Goal: Task Accomplishment & Management: Use online tool/utility

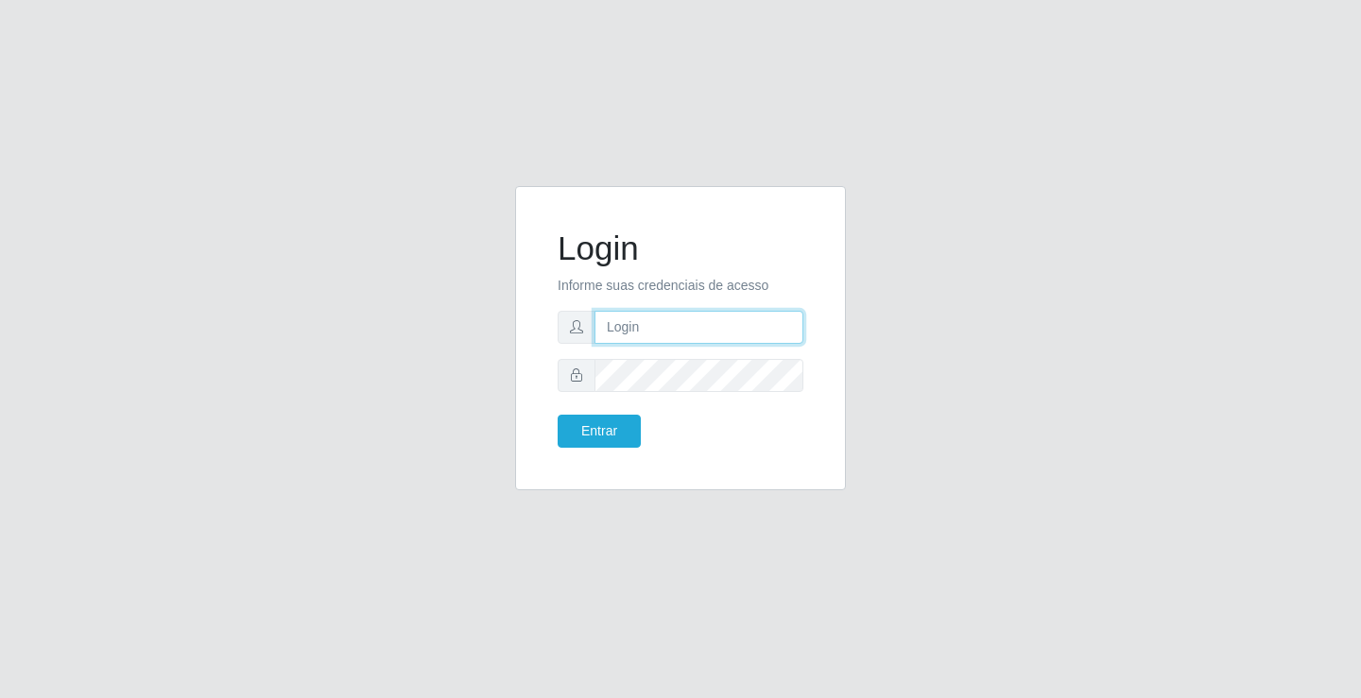
click at [634, 336] on input "text" at bounding box center [698, 327] width 209 height 33
type input "zivaneide@ideal"
click at [558, 415] on button "Entrar" at bounding box center [599, 431] width 83 height 33
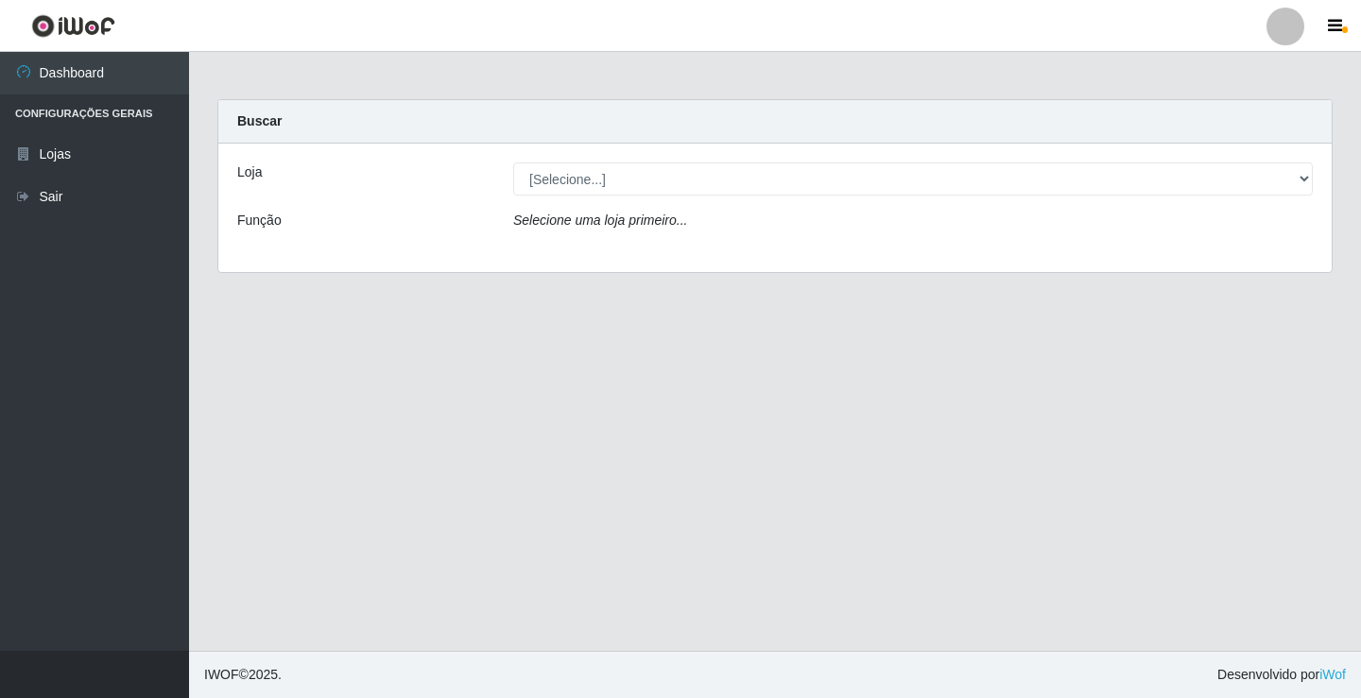
click at [1313, 180] on div "[Selecione...] Ideal - Conceição" at bounding box center [913, 179] width 828 height 33
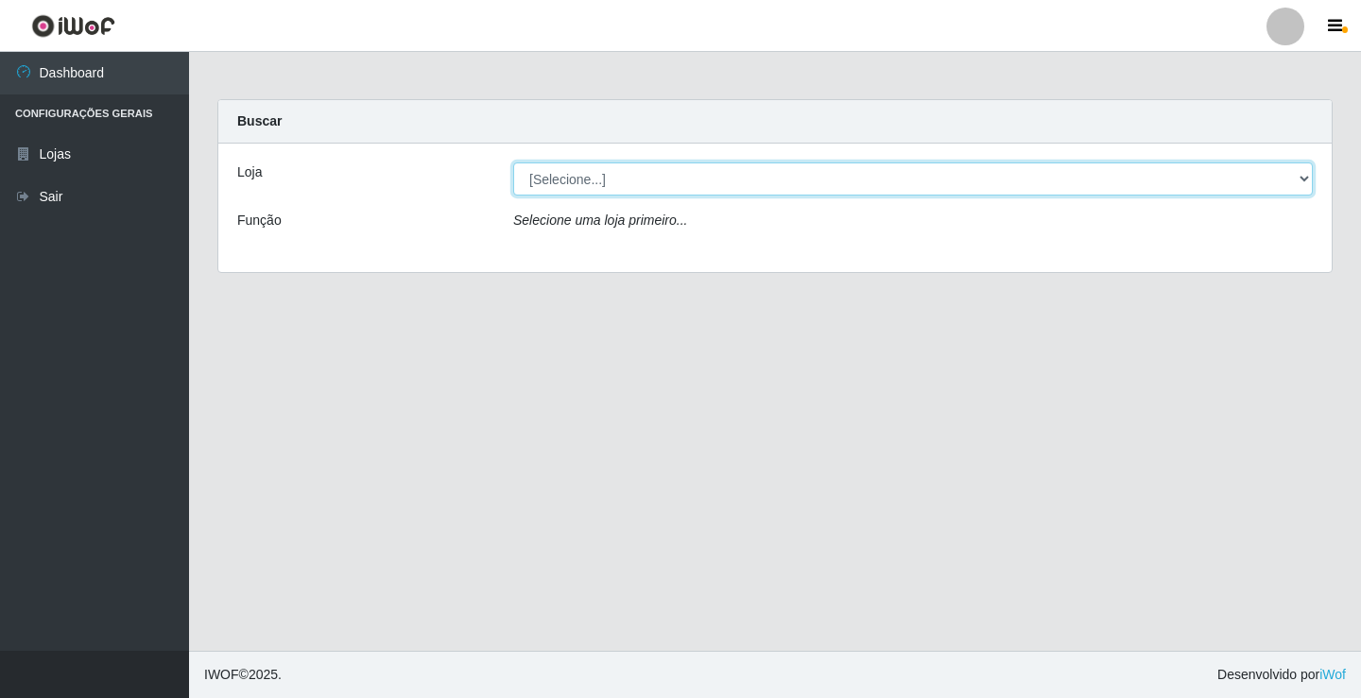
click at [1306, 180] on select "[Selecione...] Ideal - Conceição" at bounding box center [913, 179] width 800 height 33
select select "231"
click at [513, 163] on select "[Selecione...] Ideal - Conceição" at bounding box center [913, 179] width 800 height 33
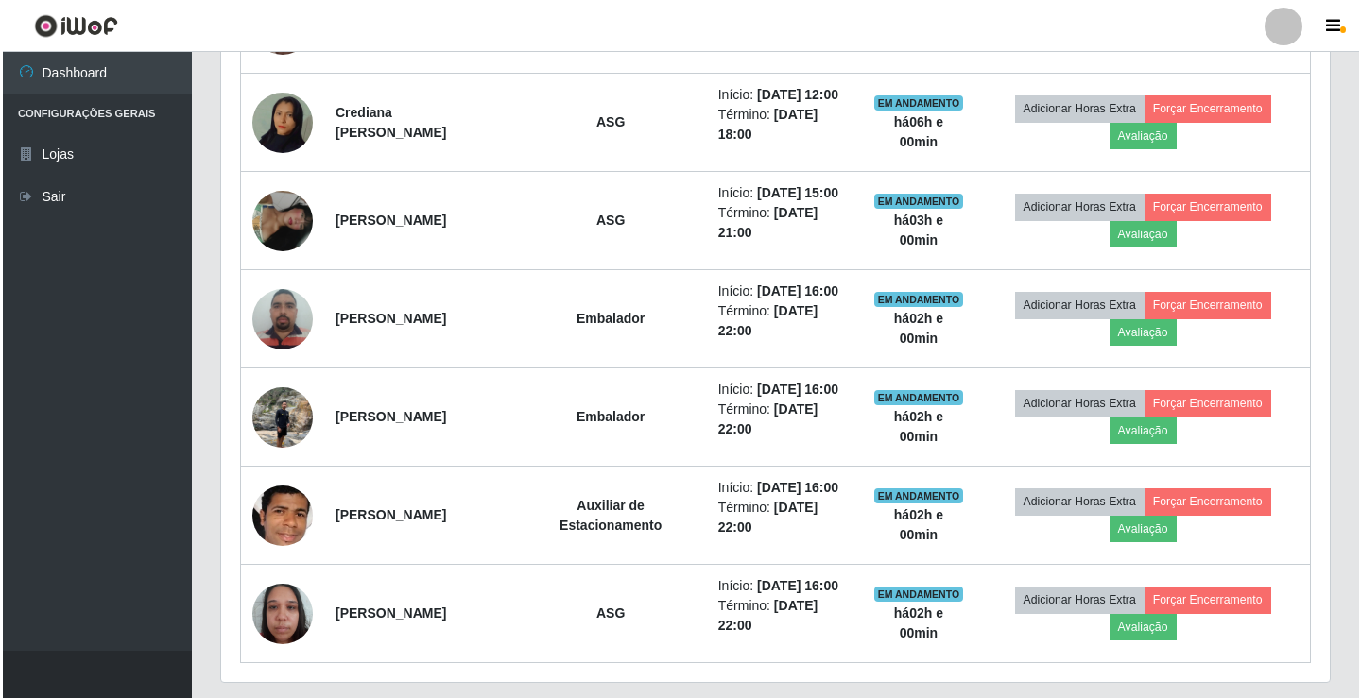
scroll to position [669, 0]
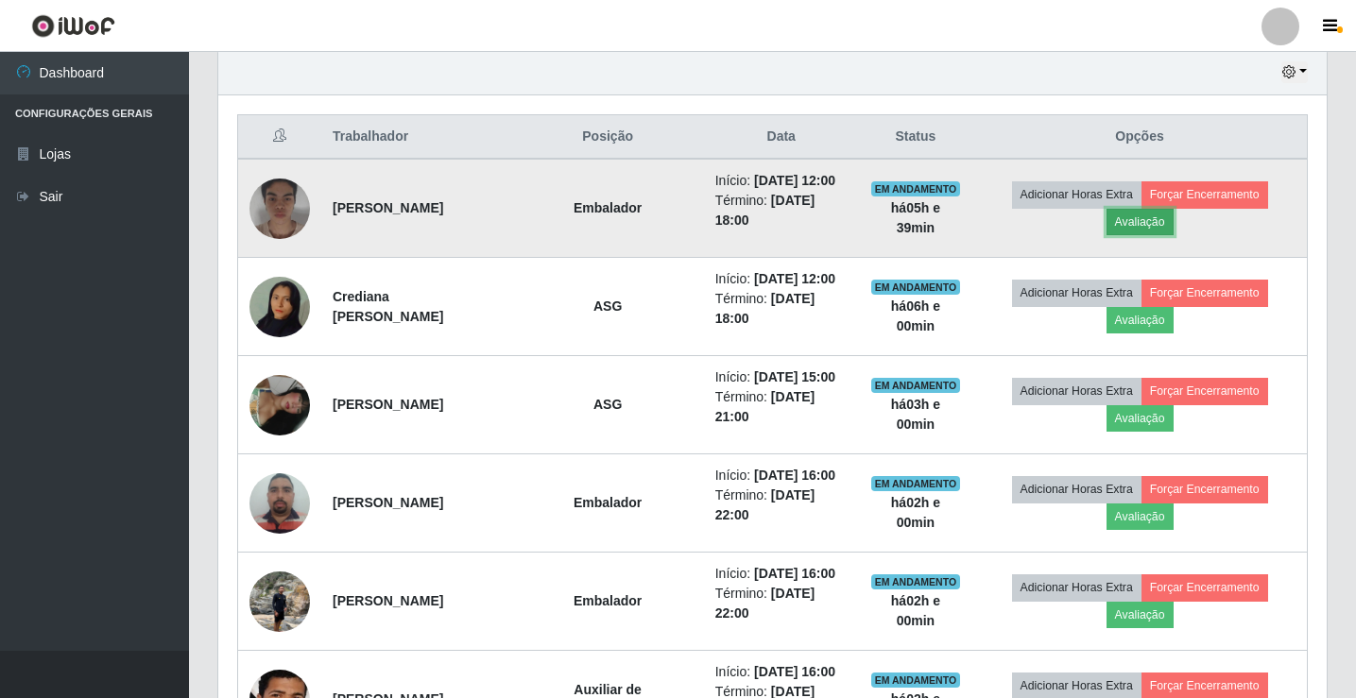
click at [1167, 234] on button "Avaliação" at bounding box center [1140, 222] width 67 height 26
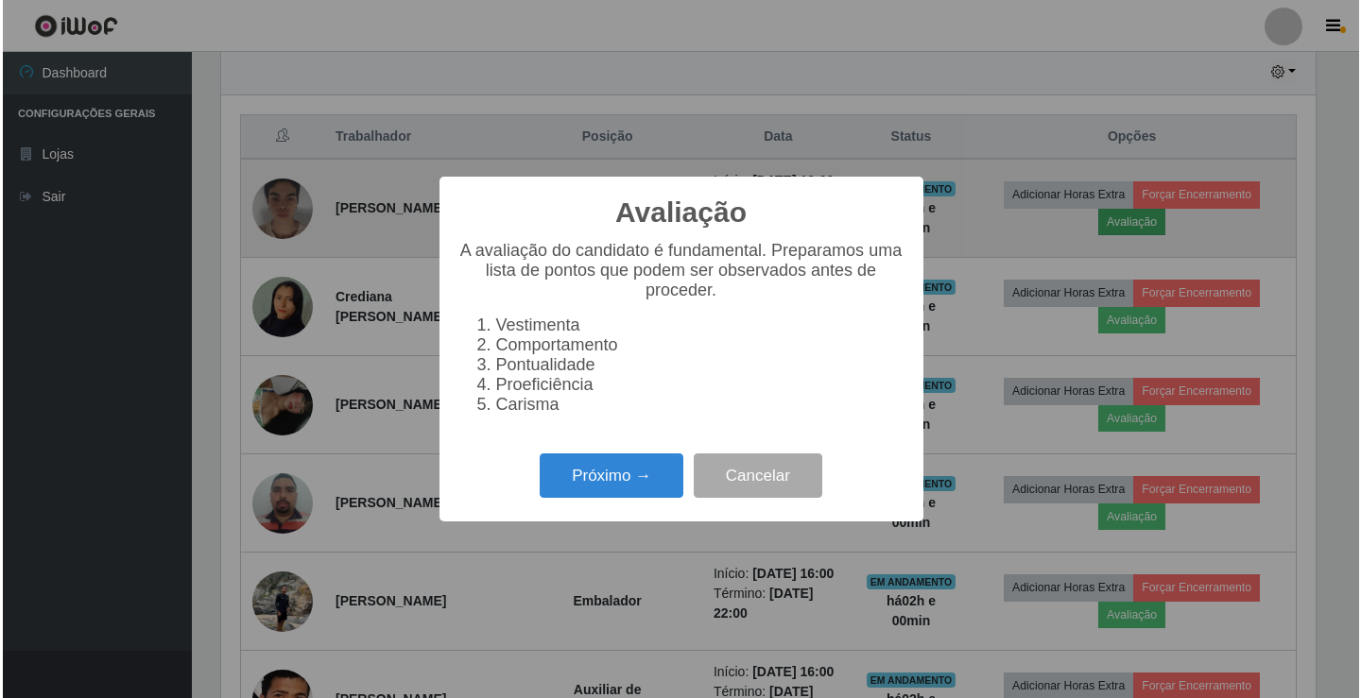
scroll to position [392, 1099]
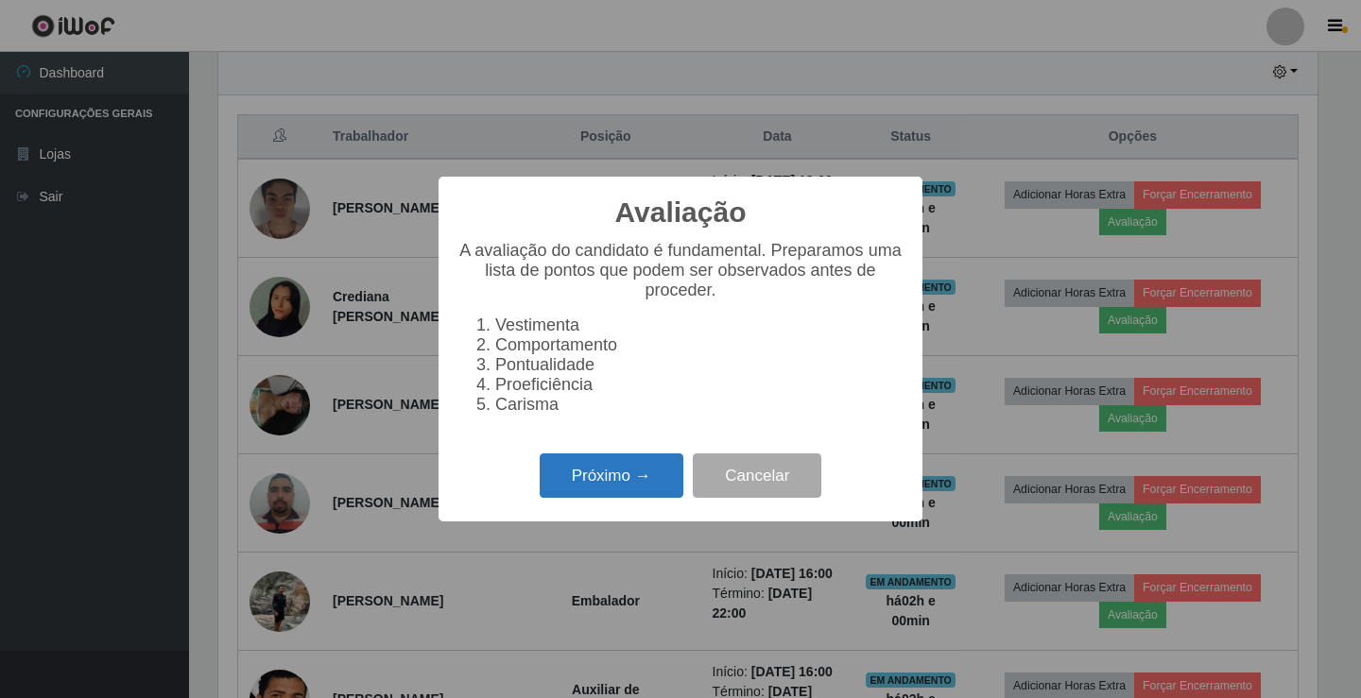
click at [613, 473] on button "Próximo →" at bounding box center [612, 476] width 144 height 44
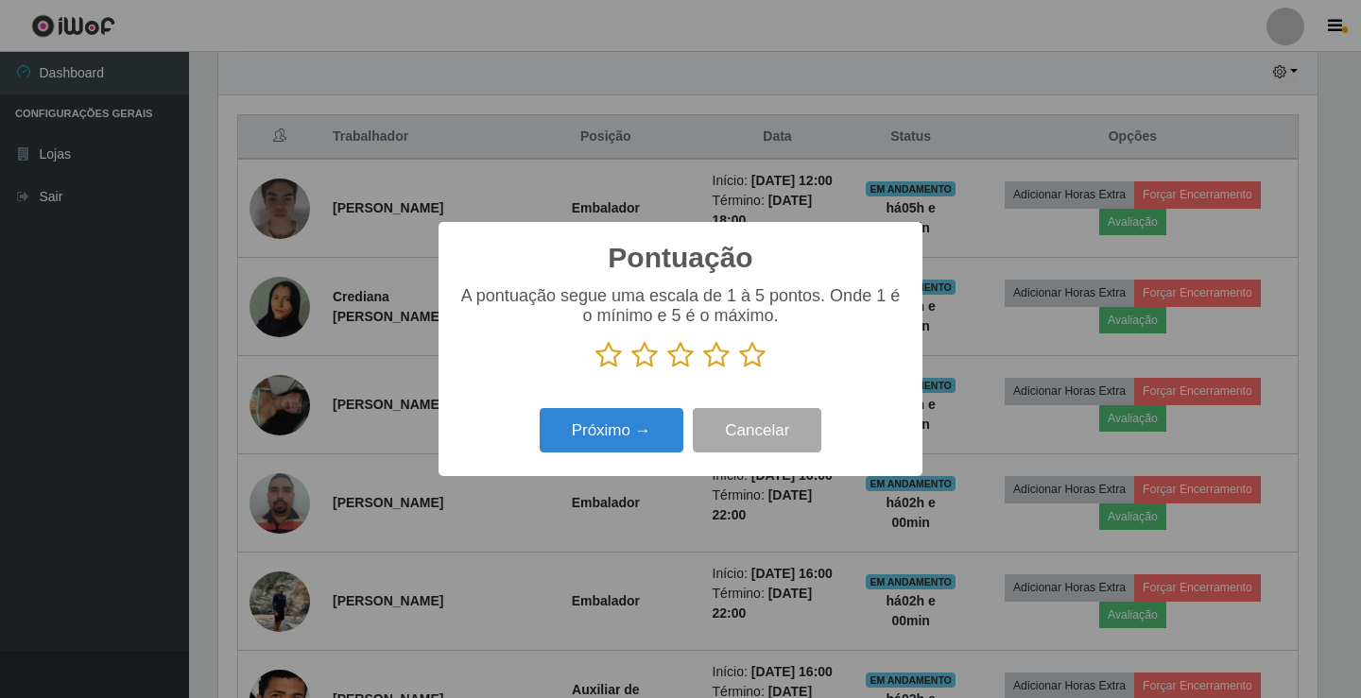
click at [679, 355] on icon at bounding box center [680, 355] width 26 height 28
click at [667, 370] on input "radio" at bounding box center [667, 370] width 0 height 0
click at [640, 425] on button "Próximo →" at bounding box center [612, 430] width 144 height 44
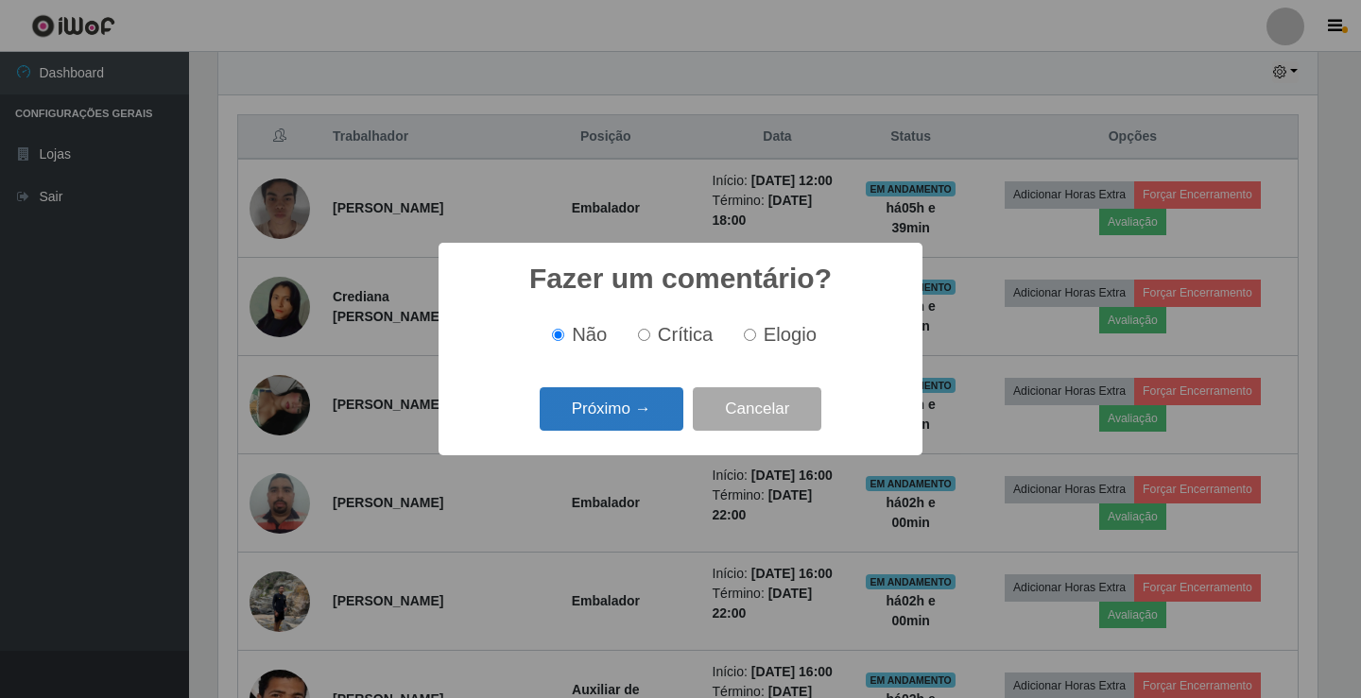
click at [648, 408] on button "Próximo →" at bounding box center [612, 410] width 144 height 44
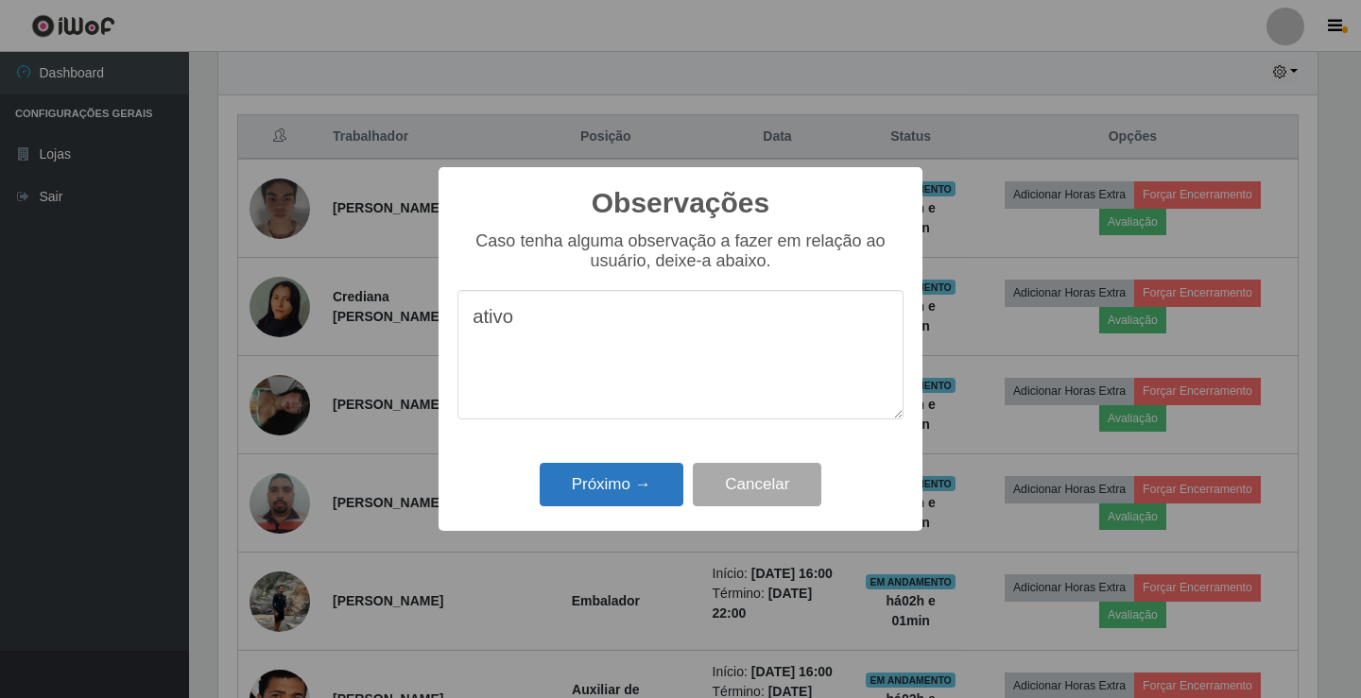
type textarea "ativo"
click at [612, 485] on button "Próximo →" at bounding box center [612, 485] width 144 height 44
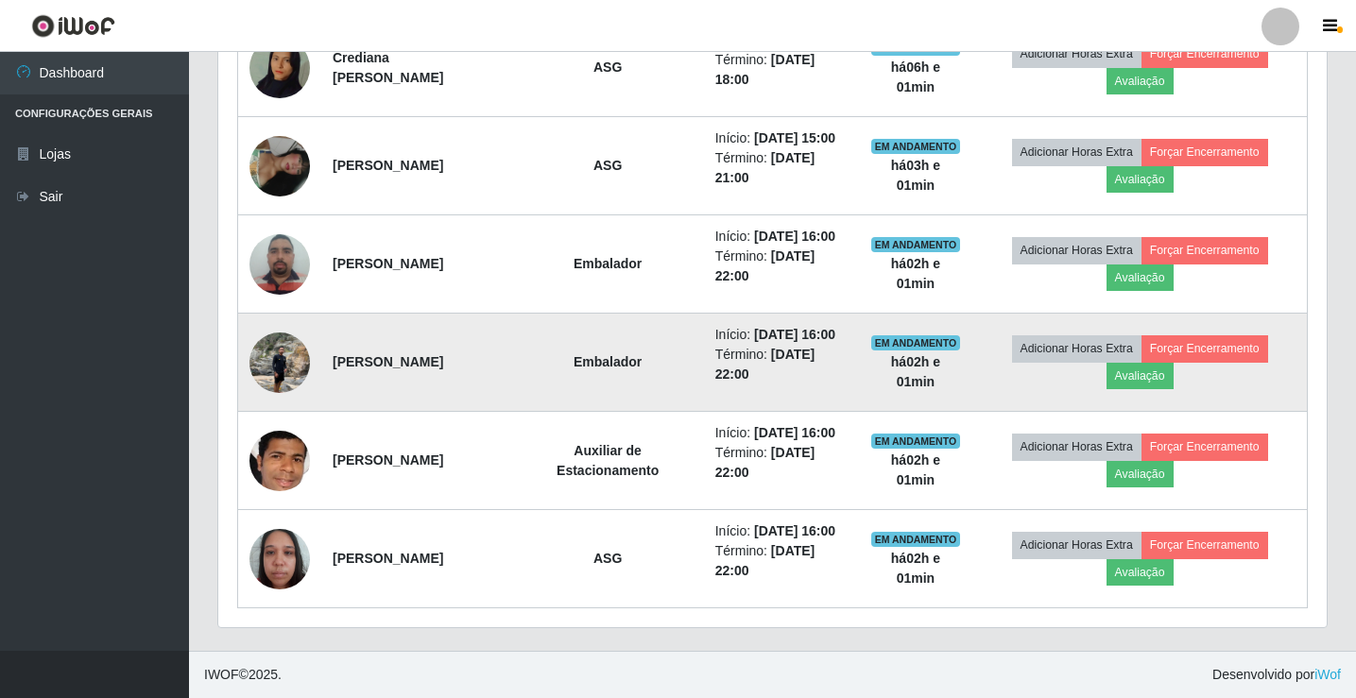
scroll to position [764, 0]
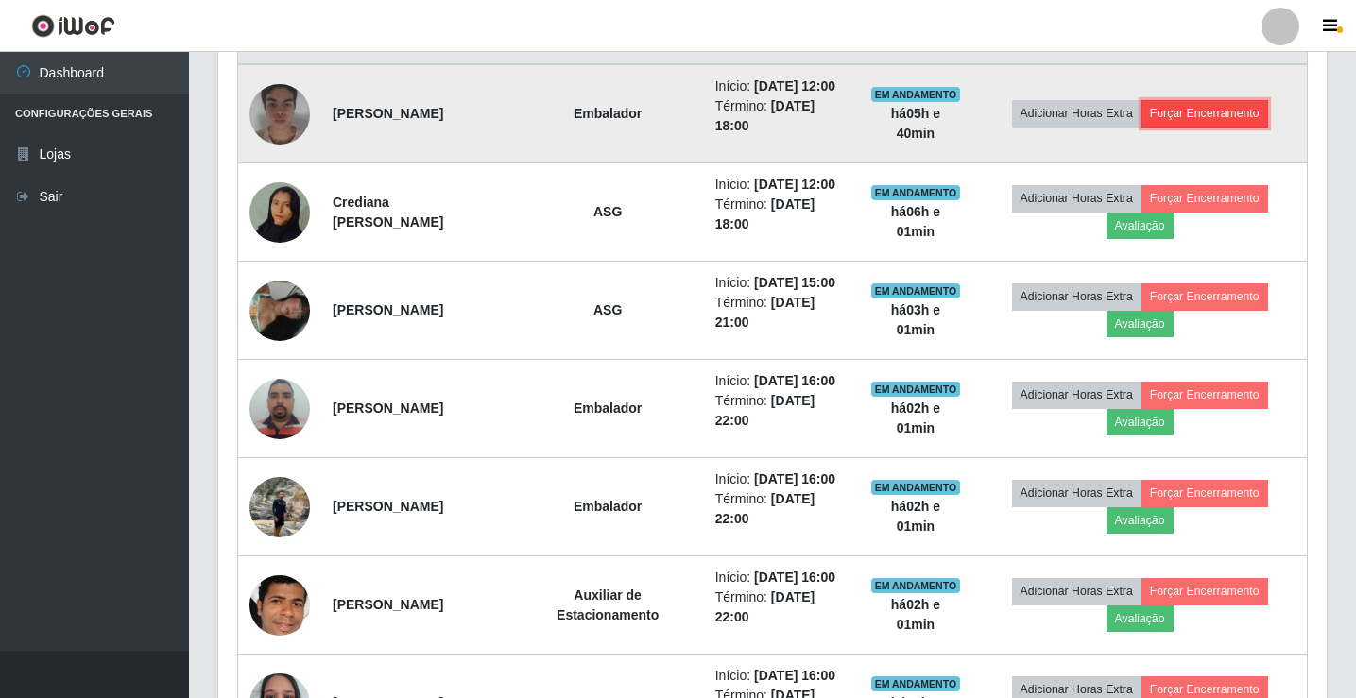
click at [1224, 122] on button "Forçar Encerramento" at bounding box center [1205, 113] width 127 height 26
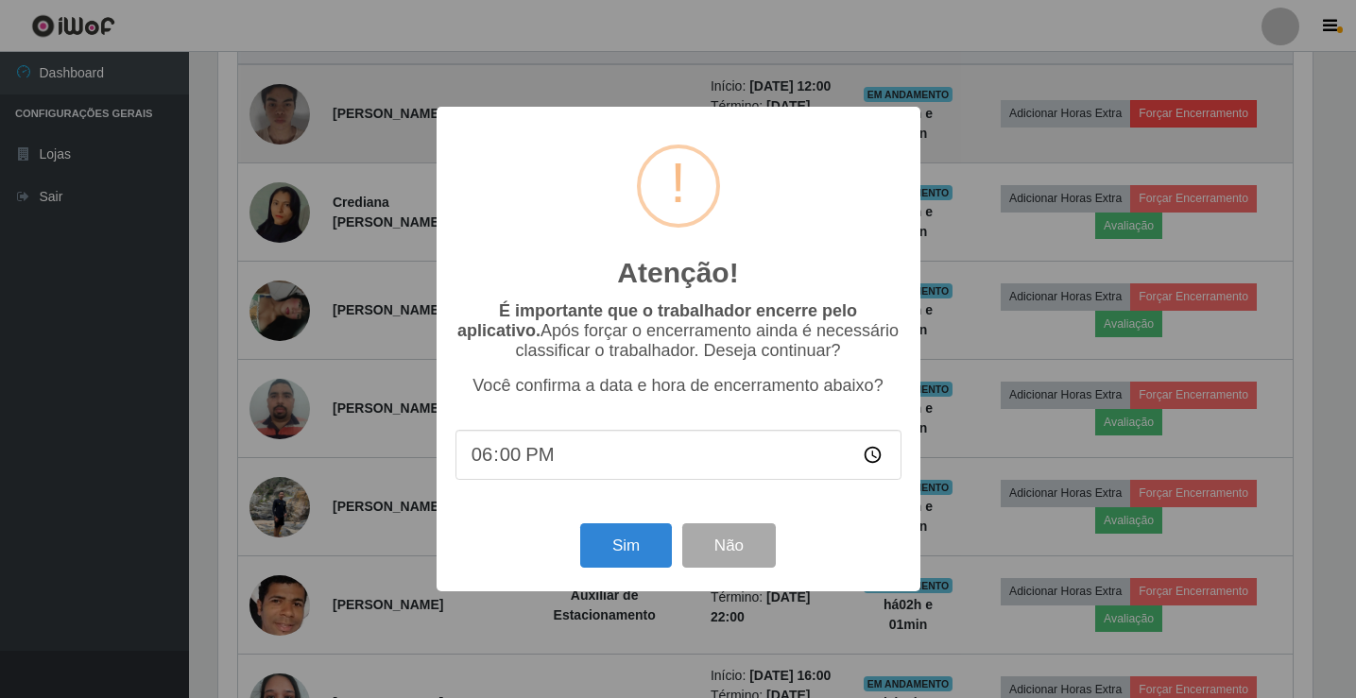
scroll to position [392, 1099]
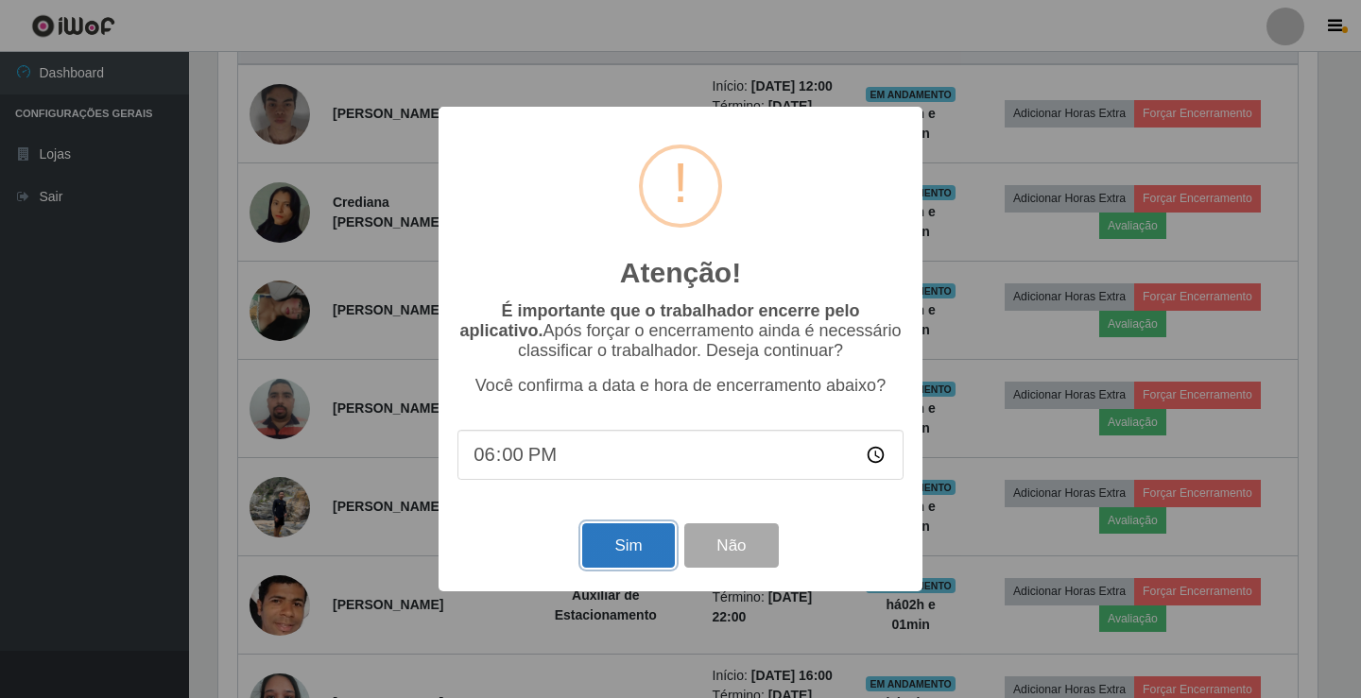
click at [632, 535] on button "Sim" at bounding box center [628, 546] width 92 height 44
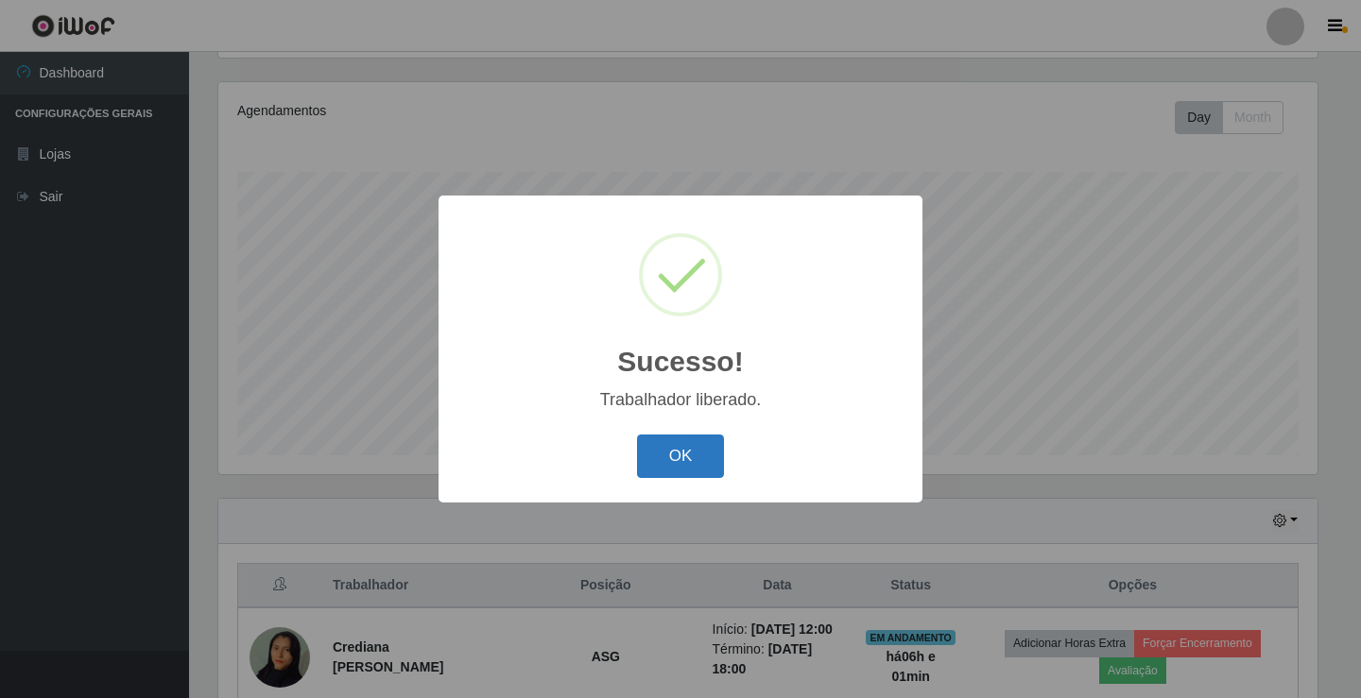
click at [664, 436] on button "OK" at bounding box center [681, 457] width 88 height 44
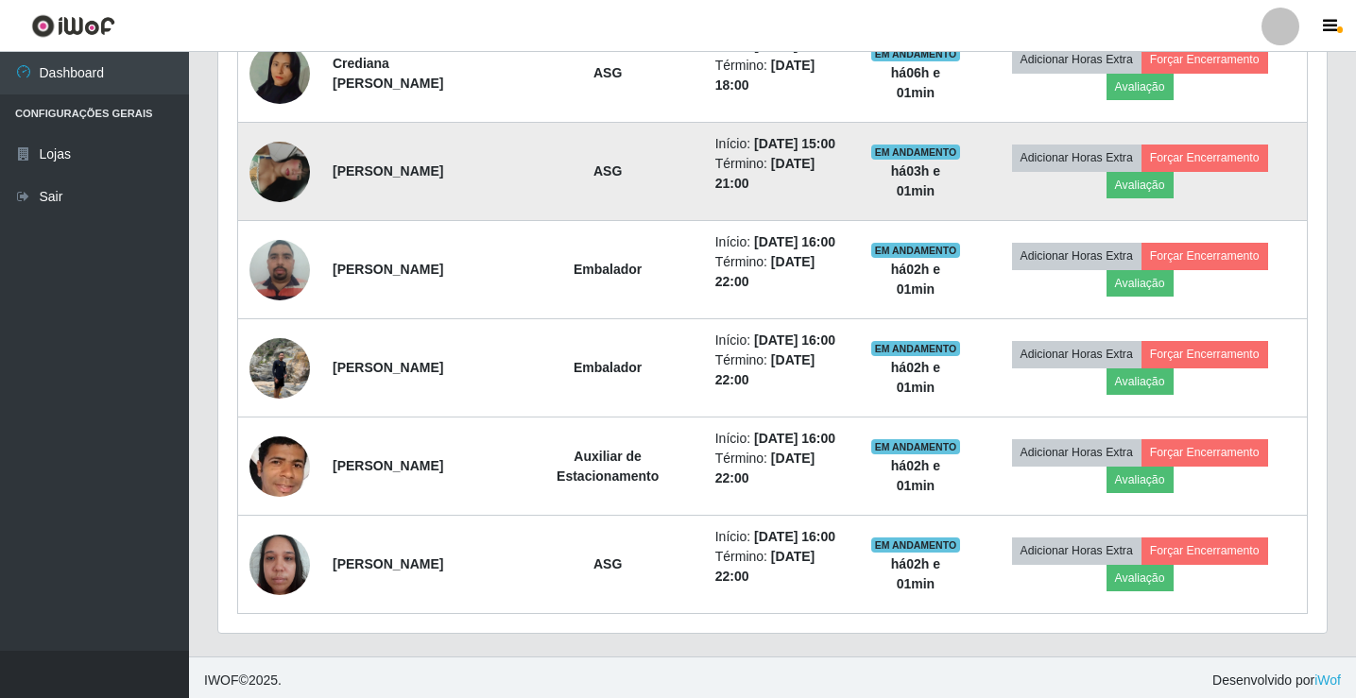
scroll to position [810, 0]
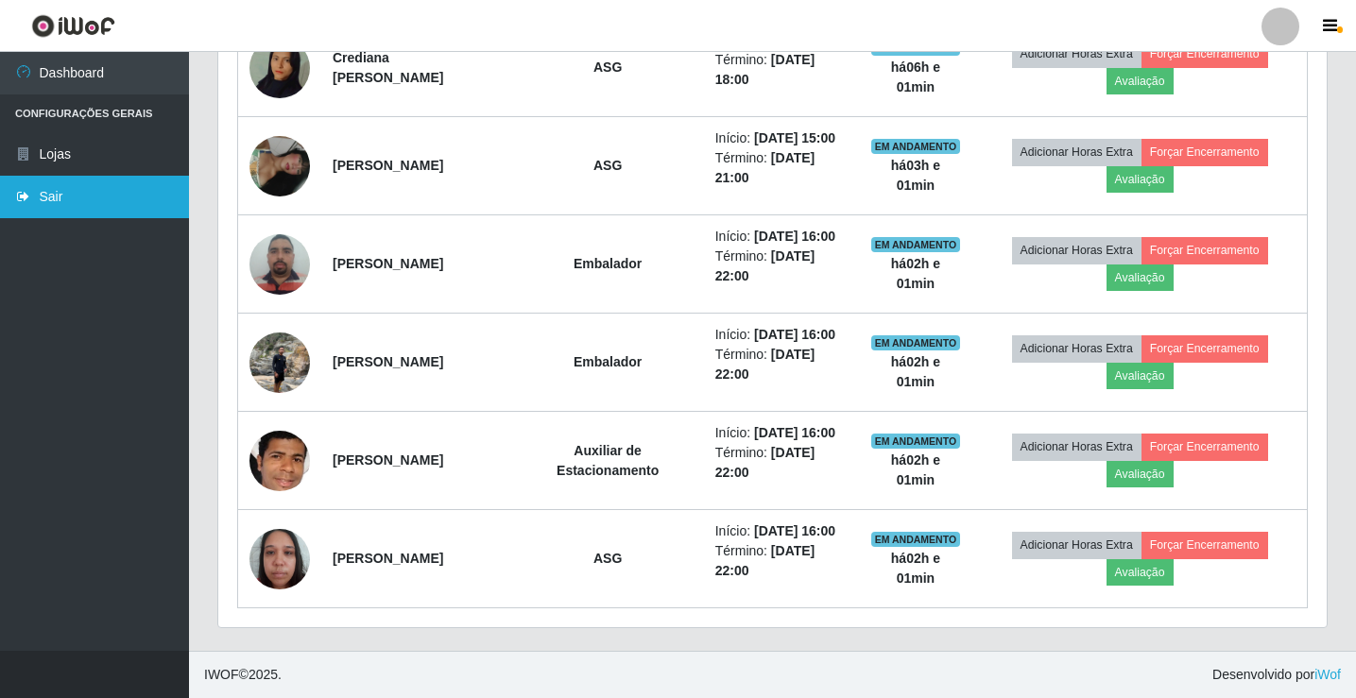
click at [32, 186] on link "Sair" at bounding box center [94, 197] width 189 height 43
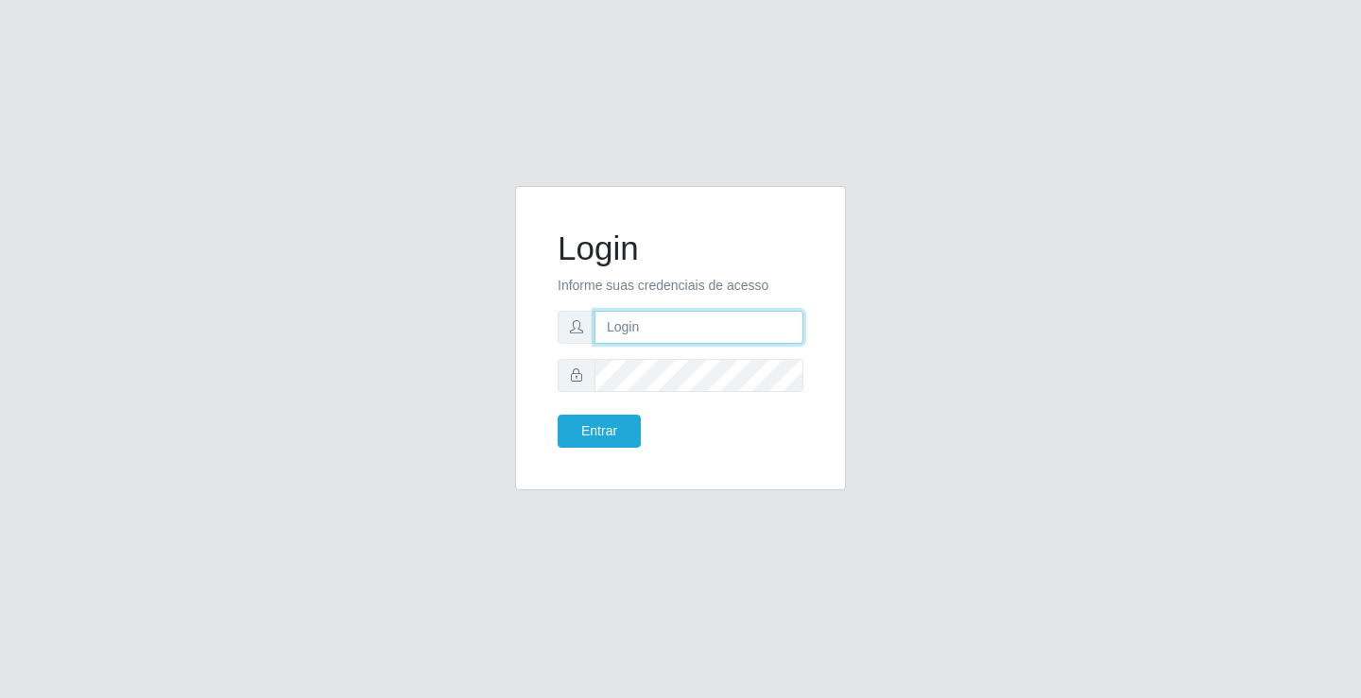
click at [646, 324] on input "text" at bounding box center [698, 327] width 209 height 33
type input "zivaneide@ideal"
click at [558, 415] on button "Entrar" at bounding box center [599, 431] width 83 height 33
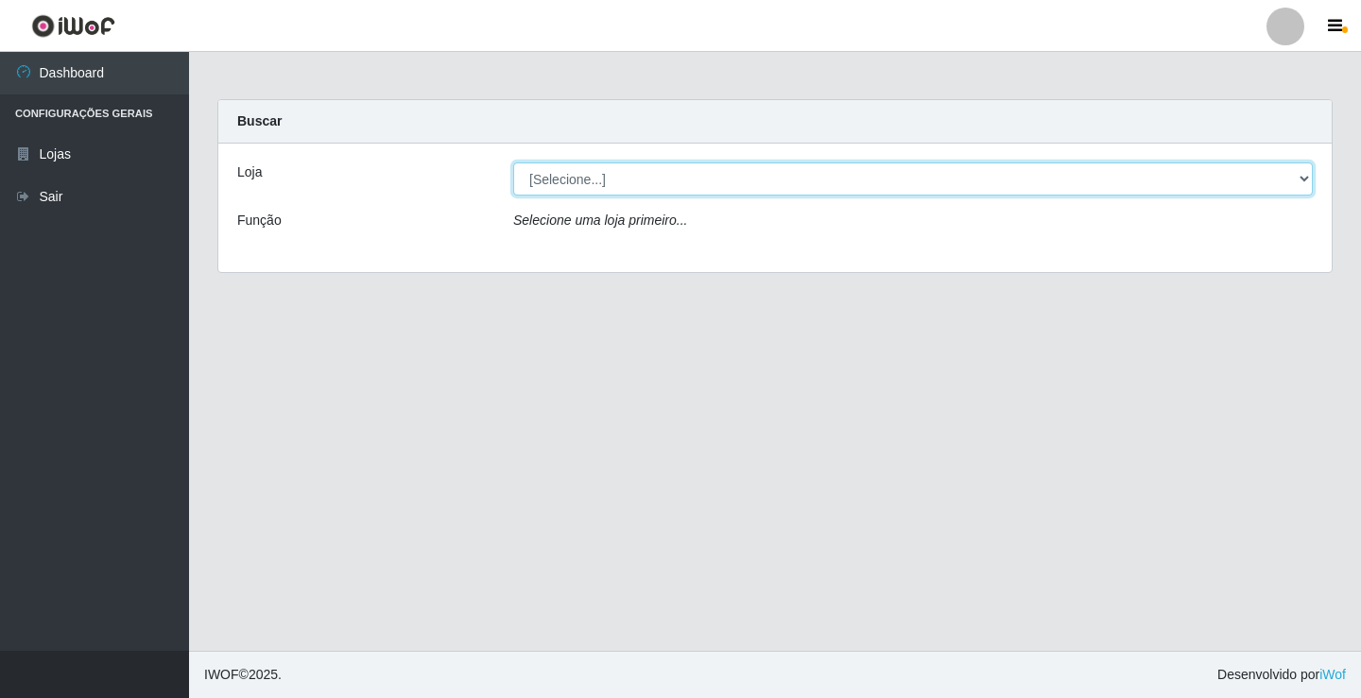
click at [1303, 181] on select "[Selecione...] Ideal - Conceição" at bounding box center [913, 179] width 800 height 33
select select "231"
click at [513, 163] on select "[Selecione...] Ideal - Conceição" at bounding box center [913, 179] width 800 height 33
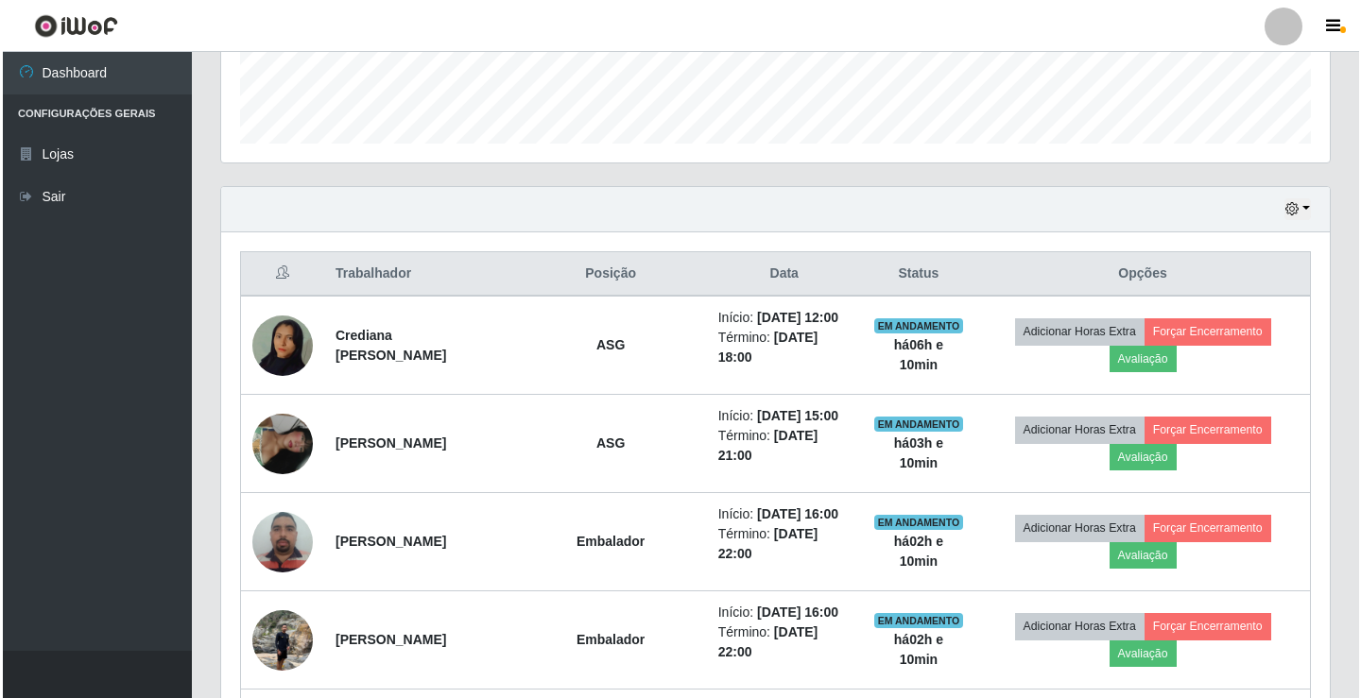
scroll to position [526, 0]
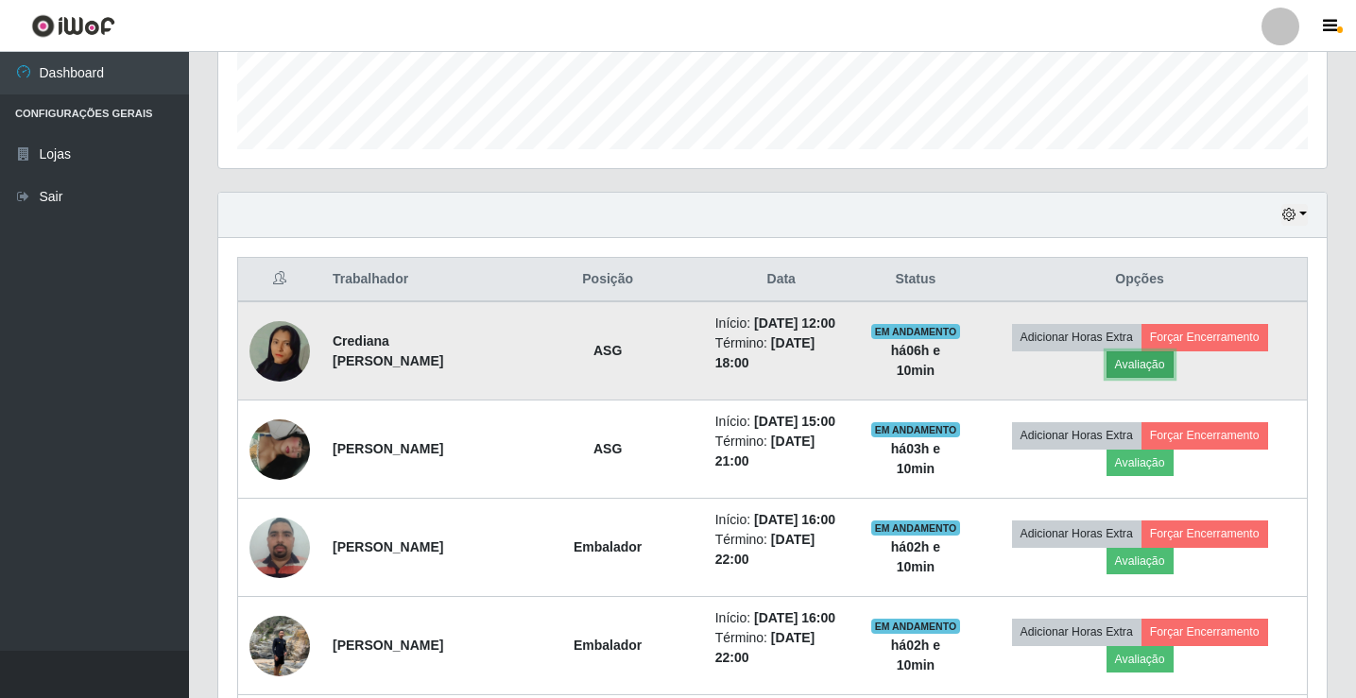
click at [1138, 361] on button "Avaliação" at bounding box center [1140, 365] width 67 height 26
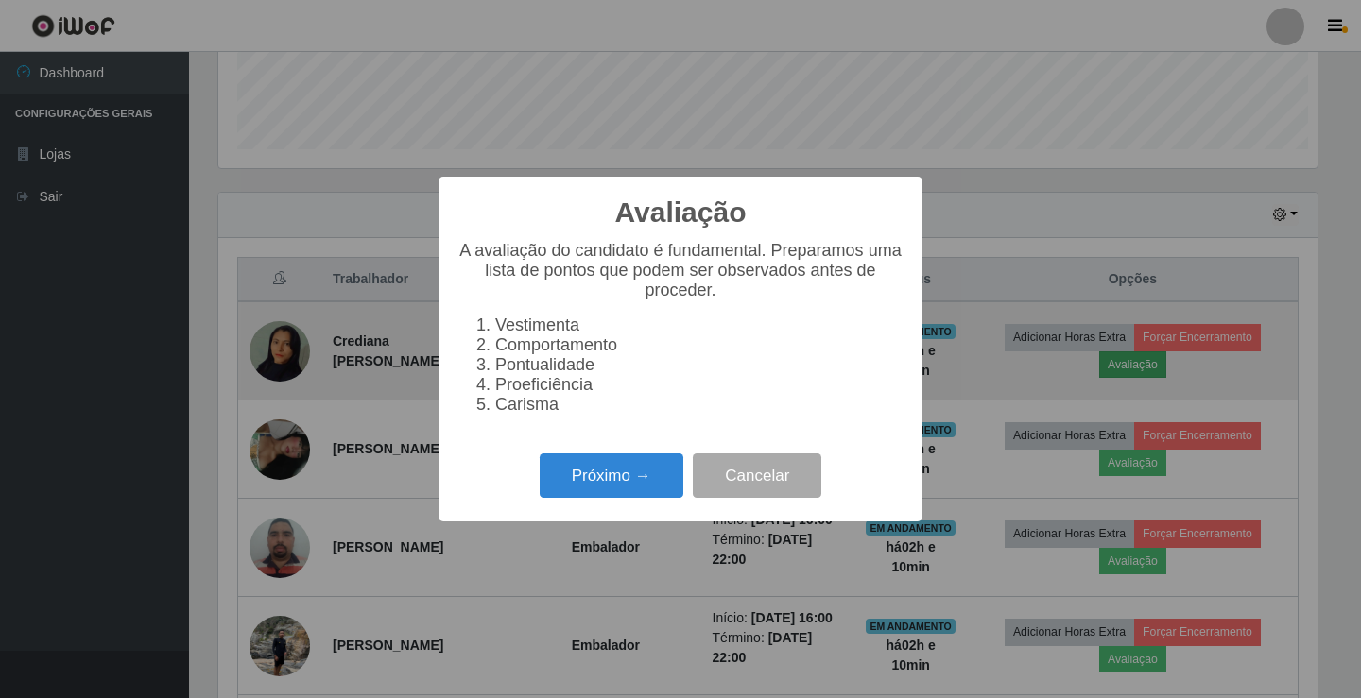
scroll to position [392, 1099]
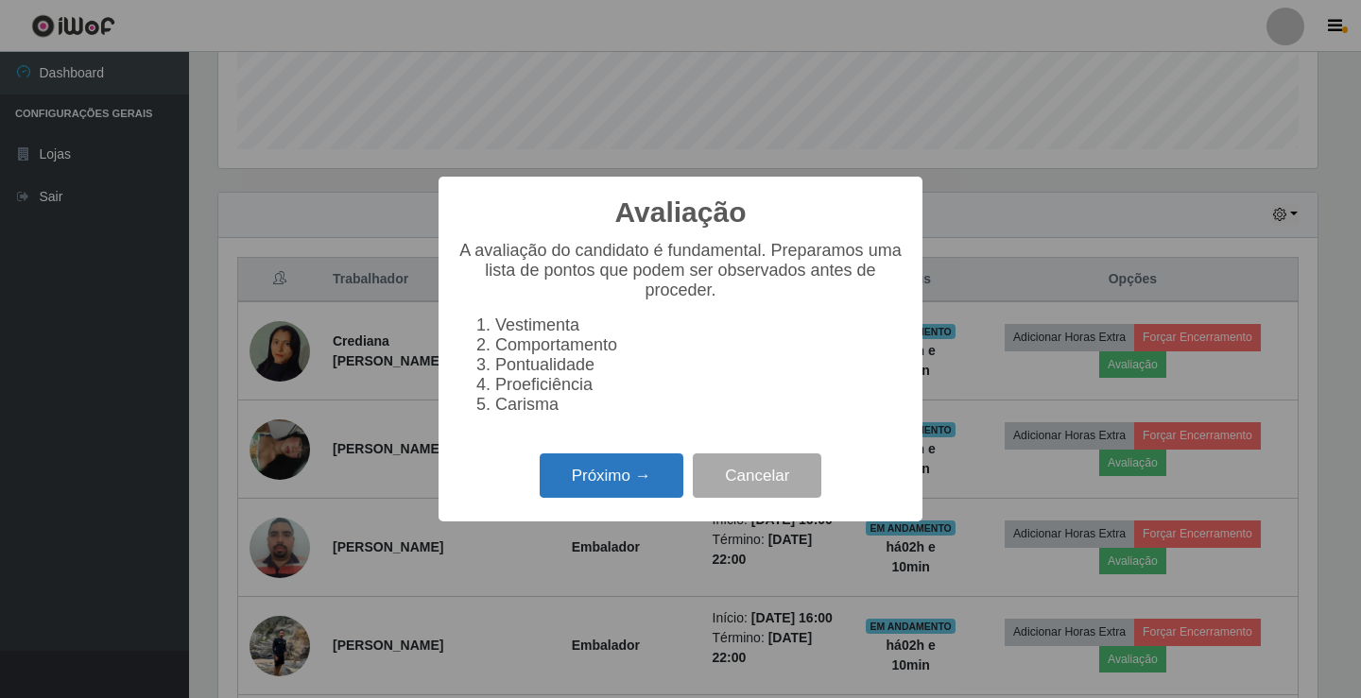
click at [587, 479] on button "Próximo →" at bounding box center [612, 476] width 144 height 44
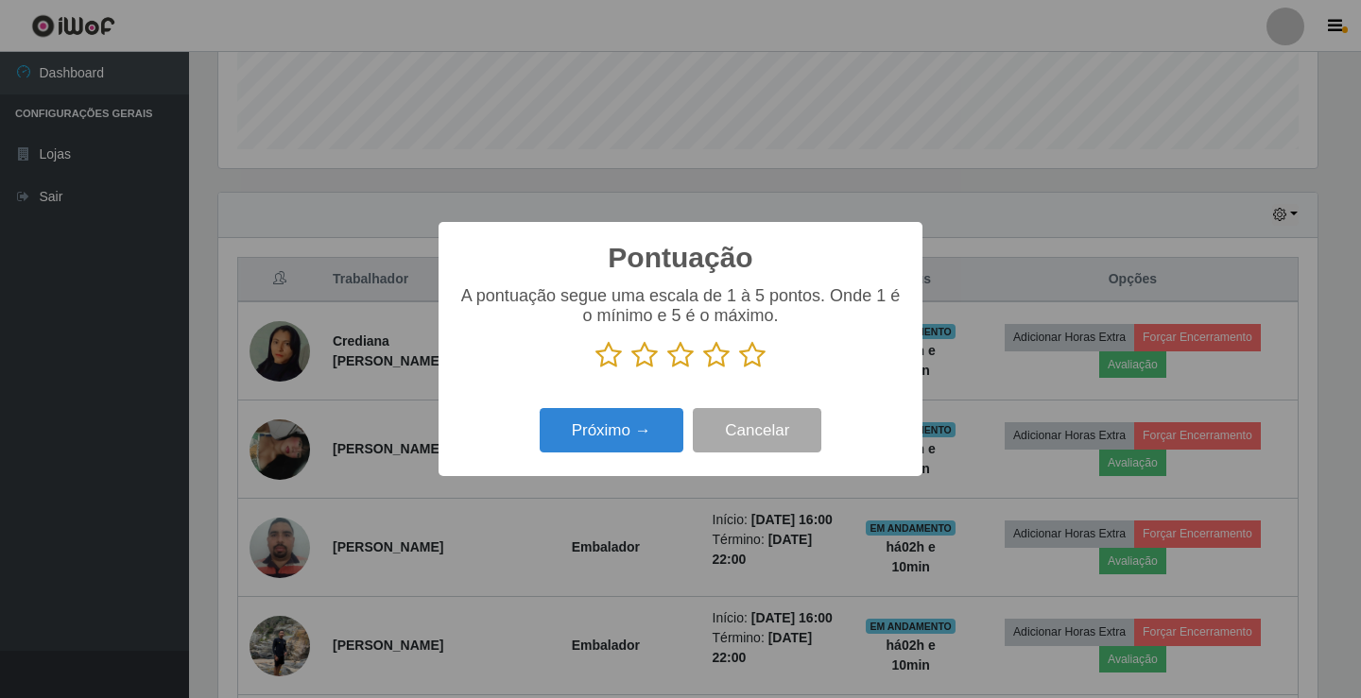
scroll to position [944731, 944025]
click at [720, 358] on icon at bounding box center [716, 355] width 26 height 28
click at [703, 370] on input "radio" at bounding box center [703, 370] width 0 height 0
click at [641, 427] on button "Próximo →" at bounding box center [612, 430] width 144 height 44
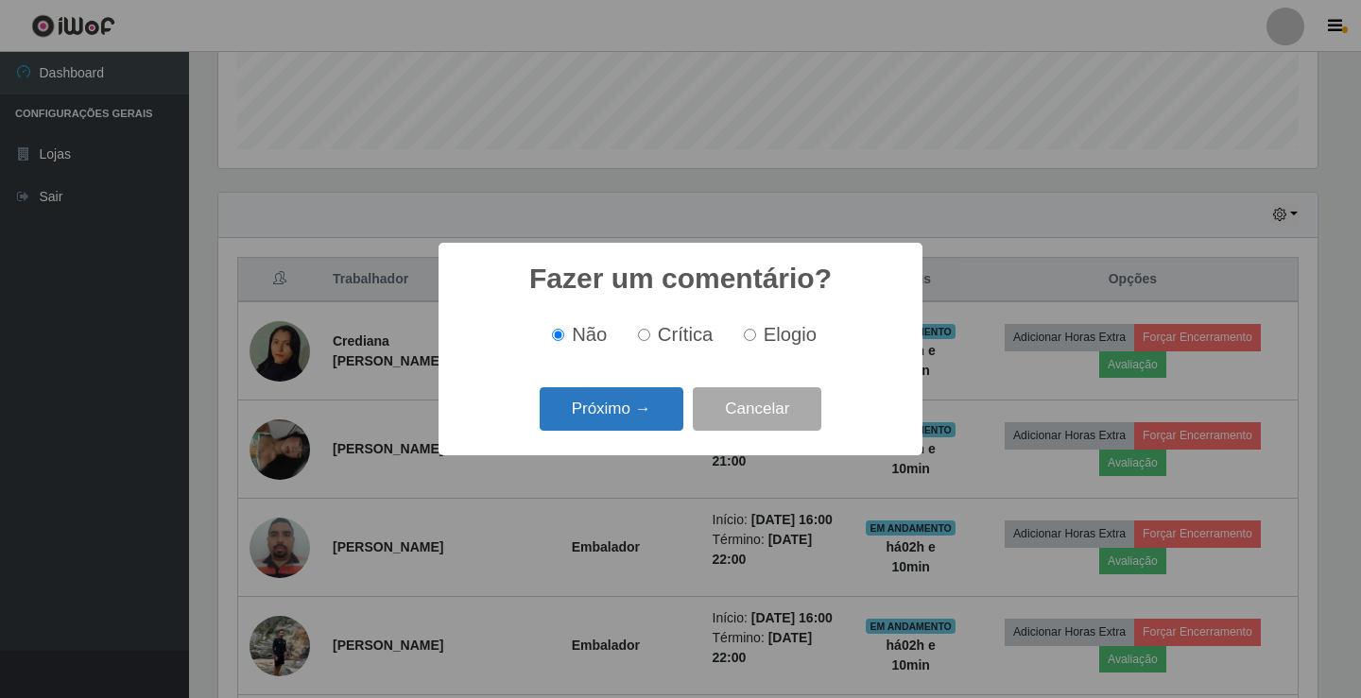
click at [630, 402] on button "Próximo →" at bounding box center [612, 410] width 144 height 44
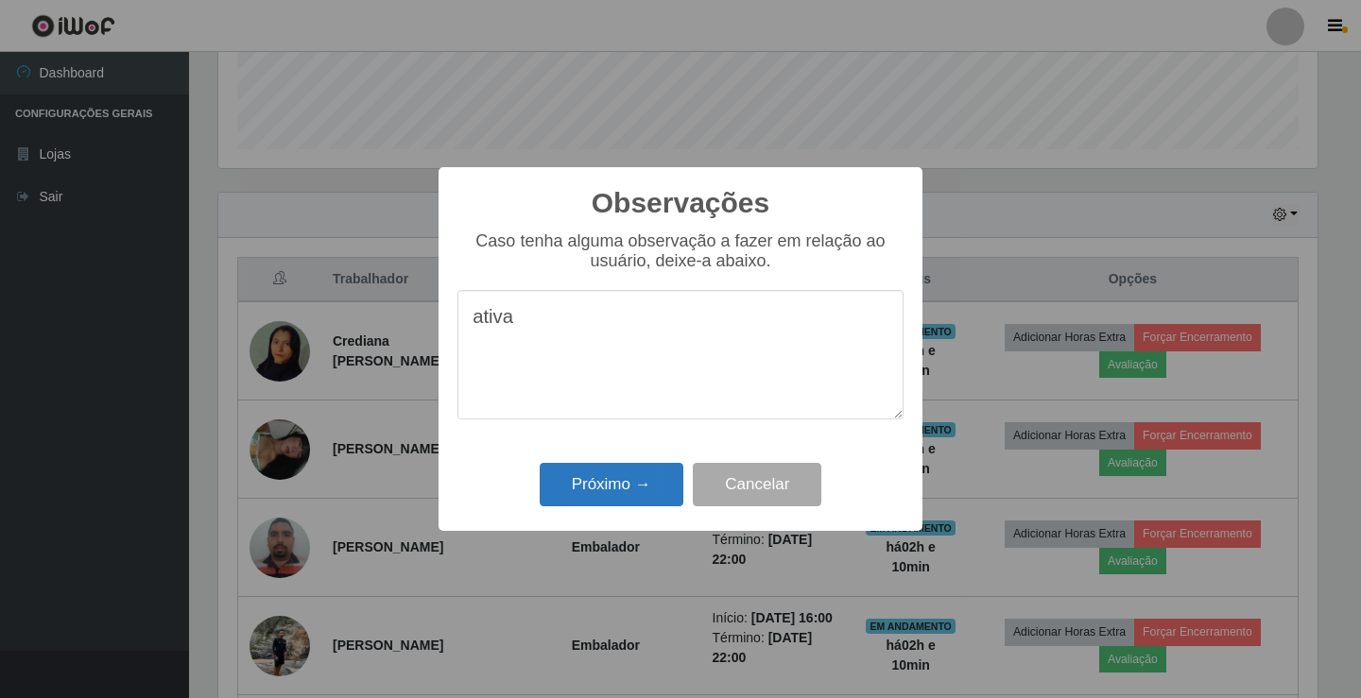
type textarea "ativa"
click at [618, 483] on button "Próximo →" at bounding box center [612, 485] width 144 height 44
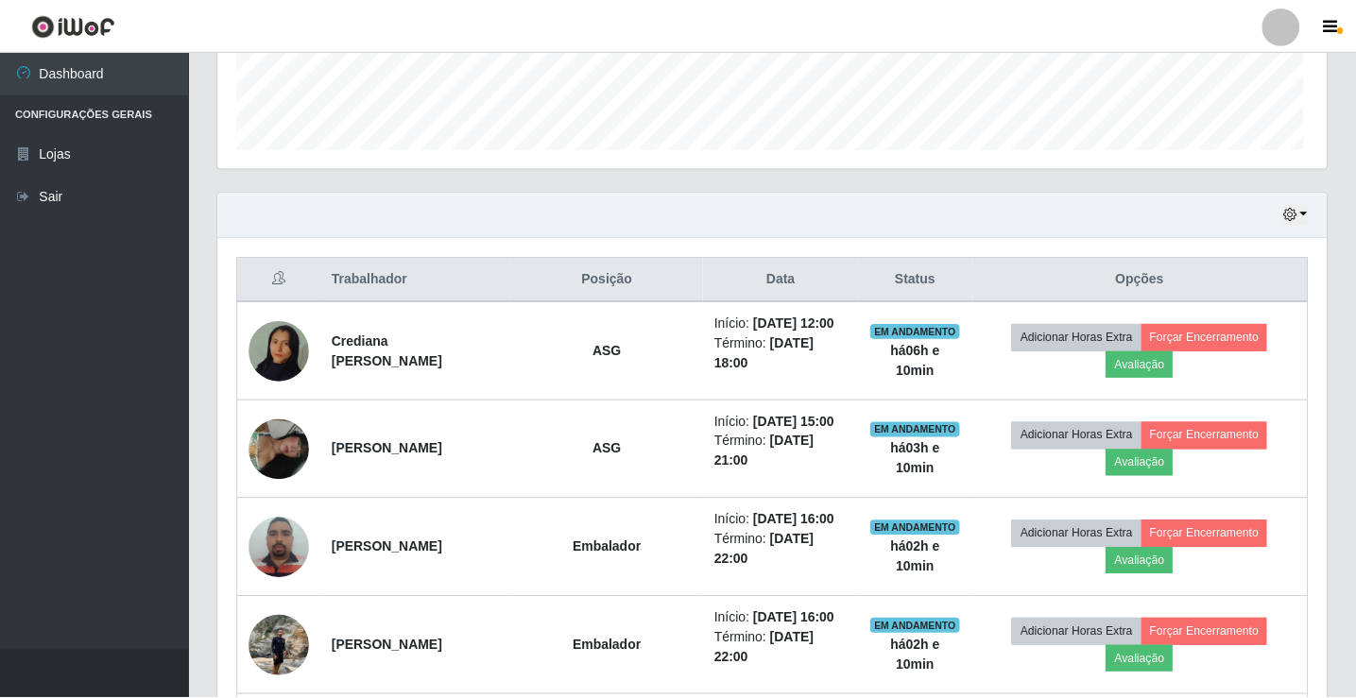
scroll to position [392, 1109]
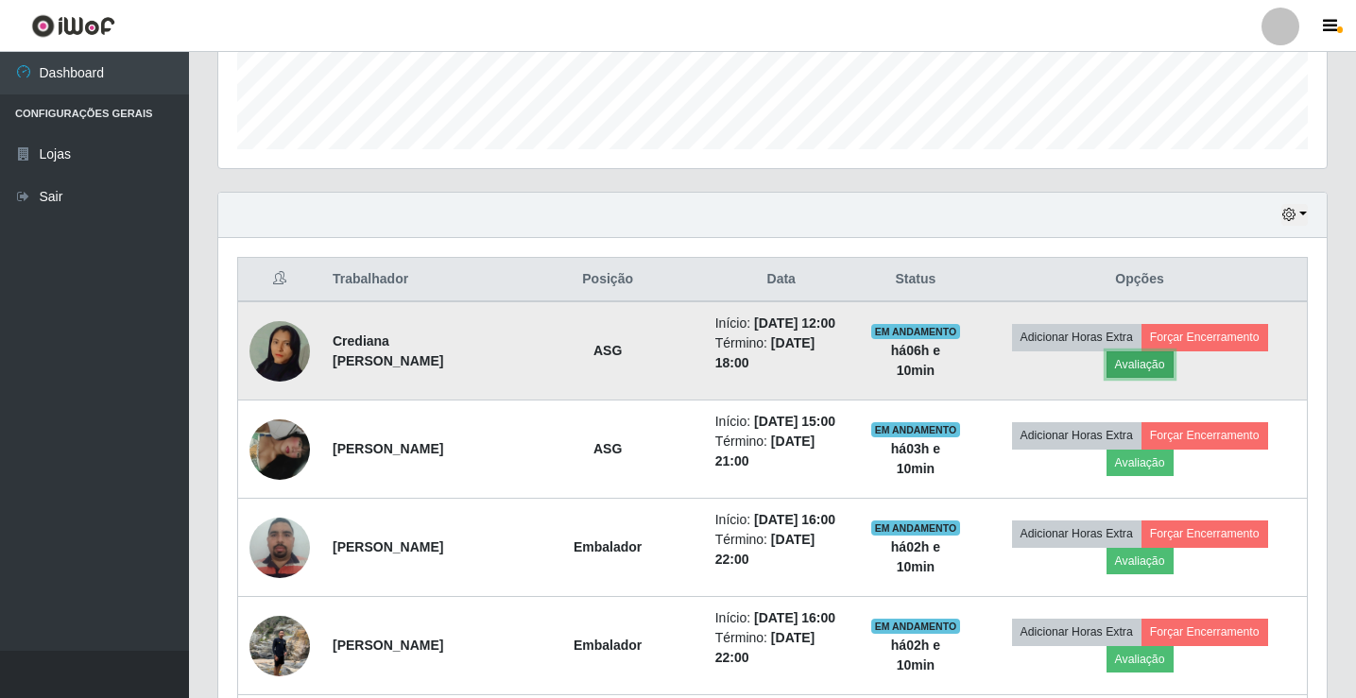
click at [1173, 367] on button "Avaliação" at bounding box center [1140, 365] width 67 height 26
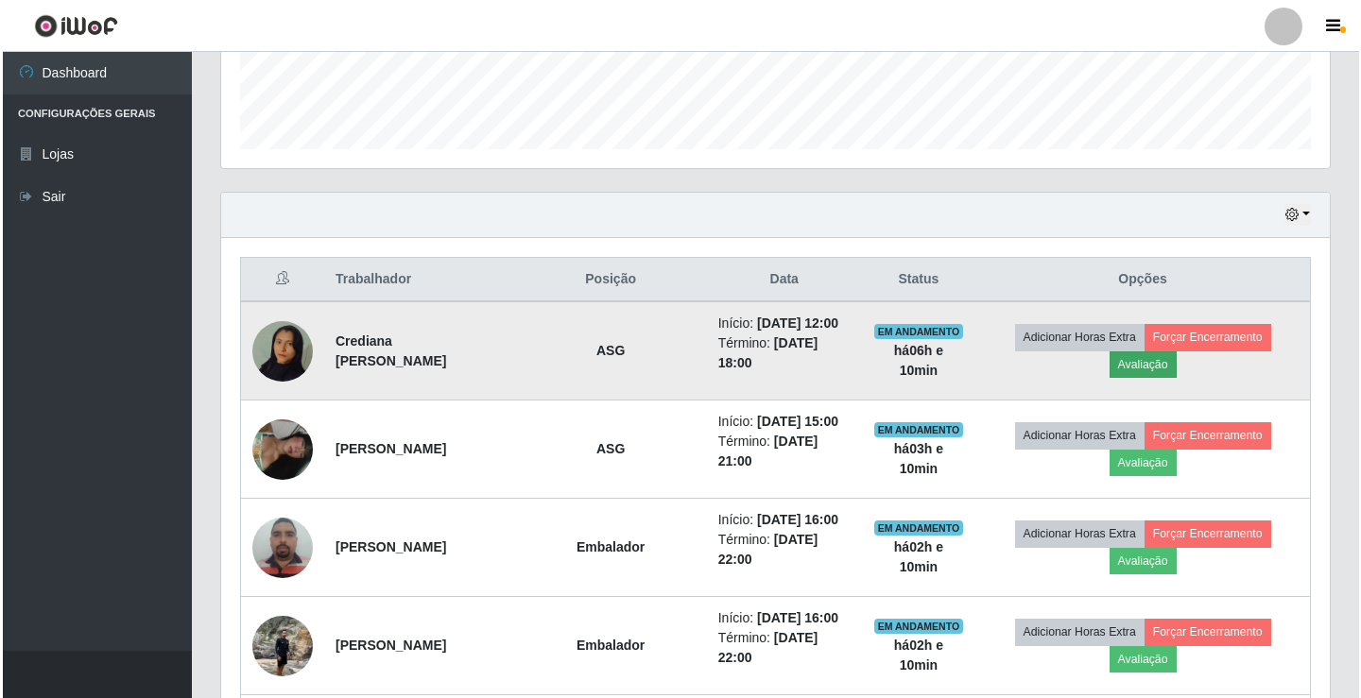
scroll to position [392, 1099]
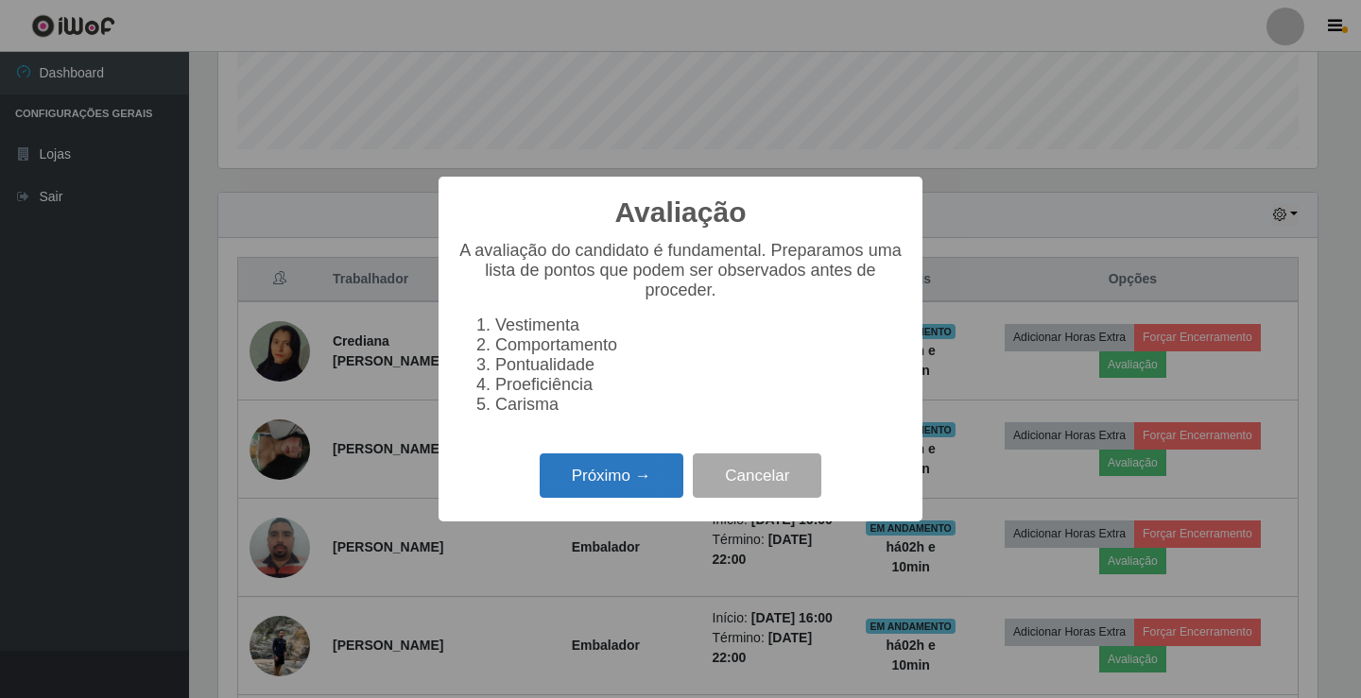
click at [611, 498] on button "Próximo →" at bounding box center [612, 476] width 144 height 44
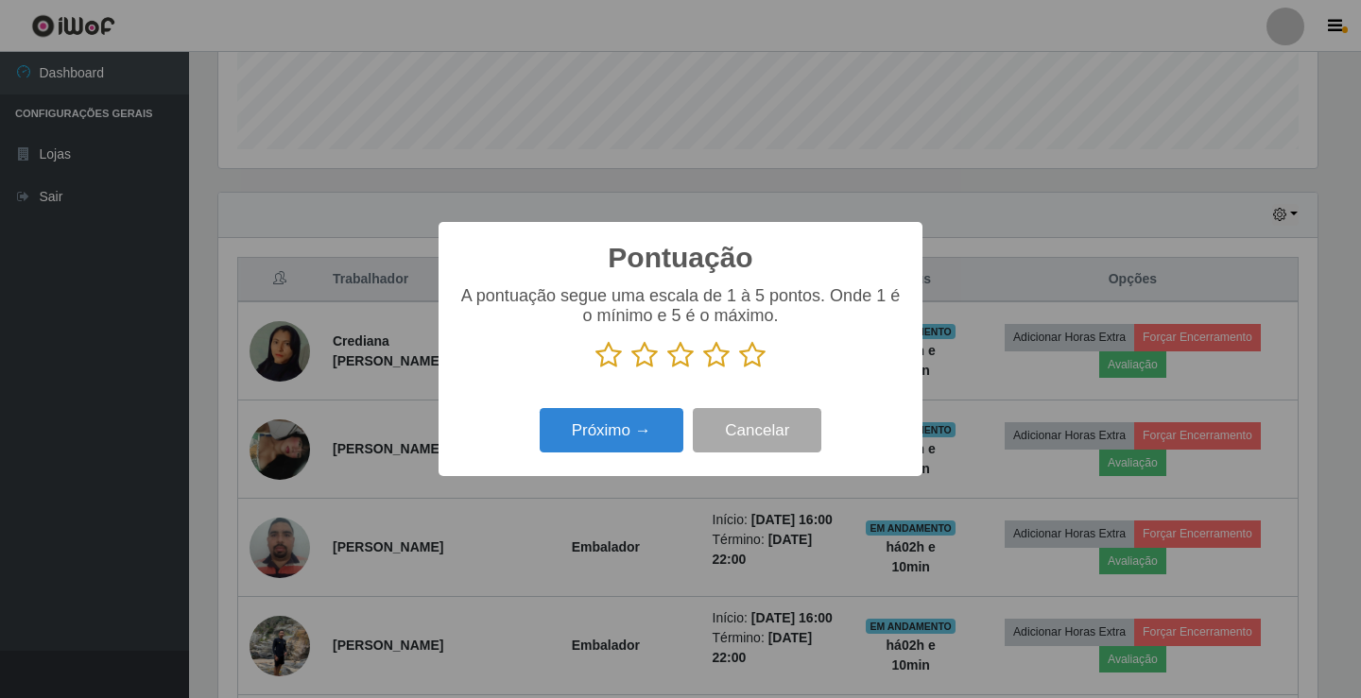
scroll to position [944731, 944025]
click at [716, 351] on icon at bounding box center [716, 355] width 26 height 28
click at [703, 370] on input "radio" at bounding box center [703, 370] width 0 height 0
click at [619, 439] on button "Próximo →" at bounding box center [612, 430] width 144 height 44
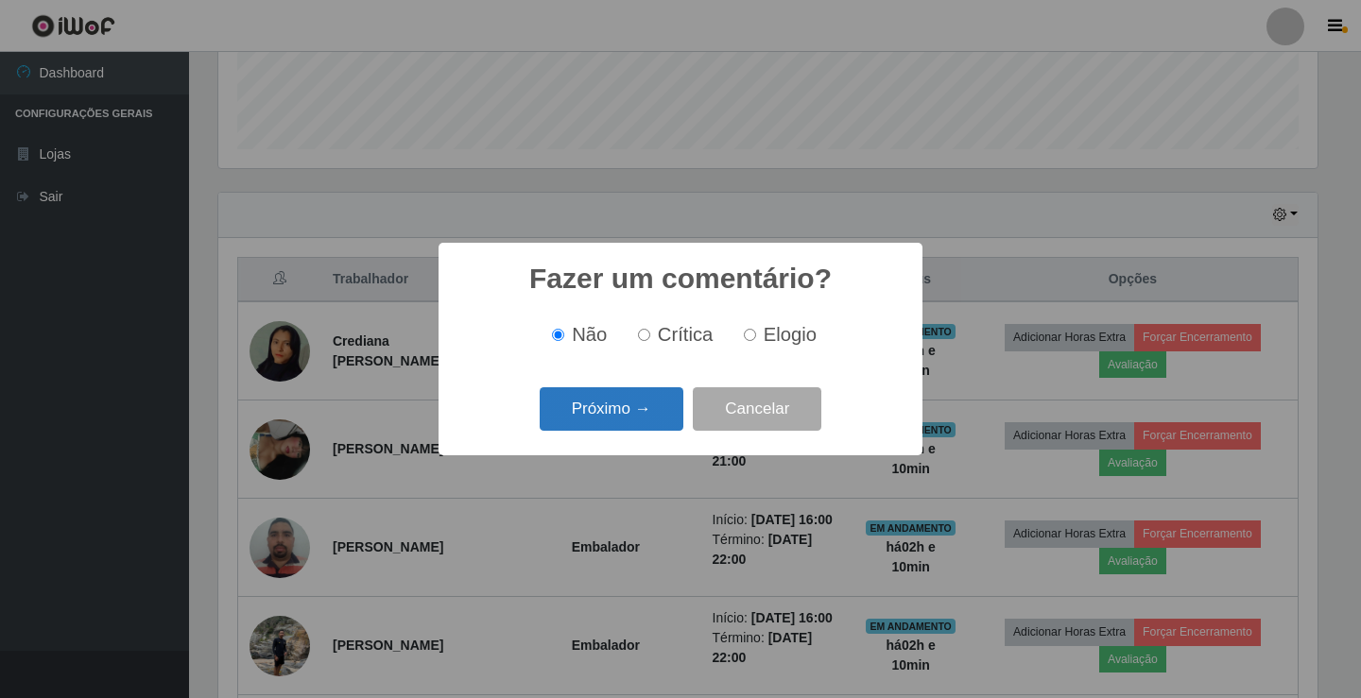
click at [621, 420] on button "Próximo →" at bounding box center [612, 410] width 144 height 44
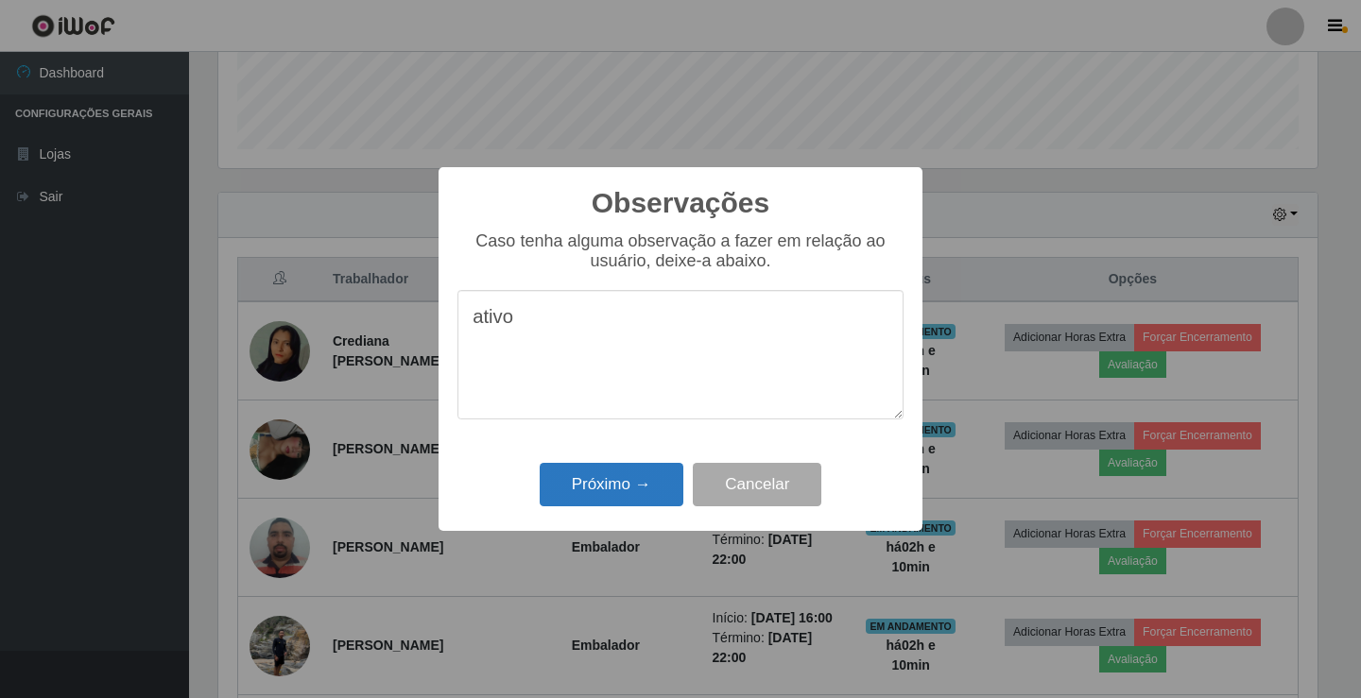
type textarea "ativo"
click at [609, 482] on button "Próximo →" at bounding box center [612, 485] width 144 height 44
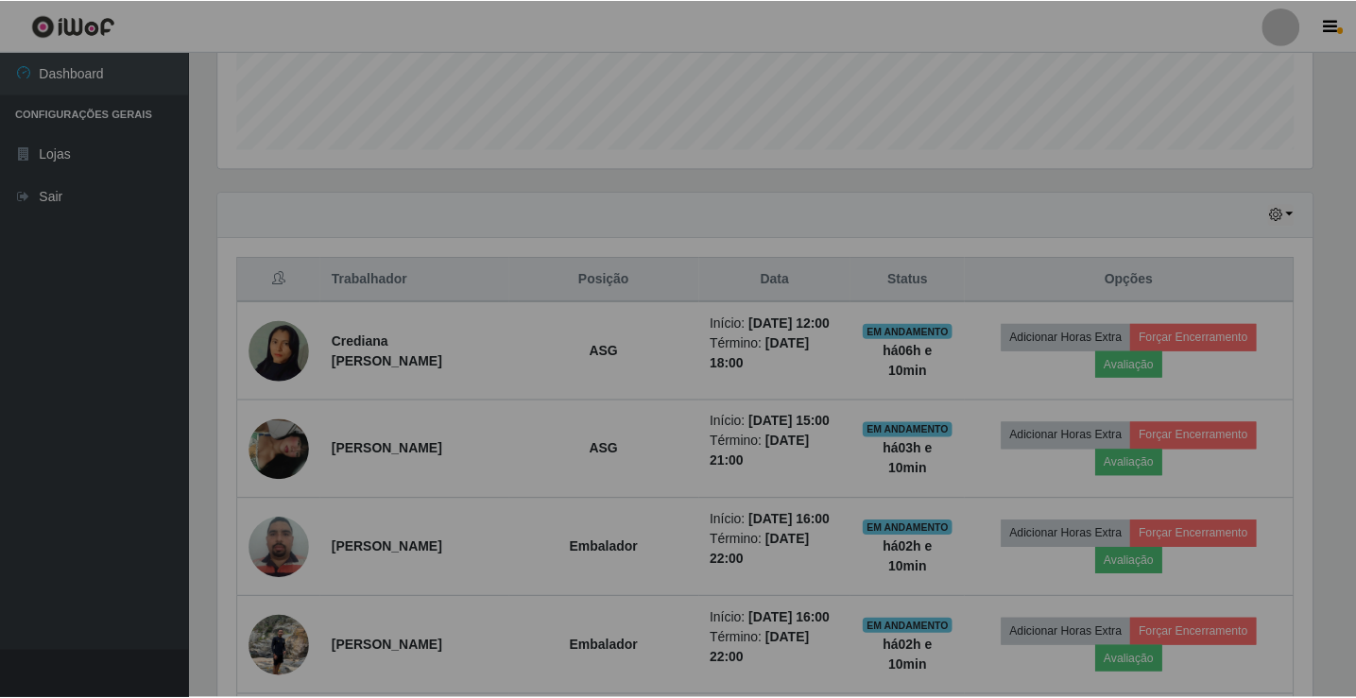
scroll to position [392, 1109]
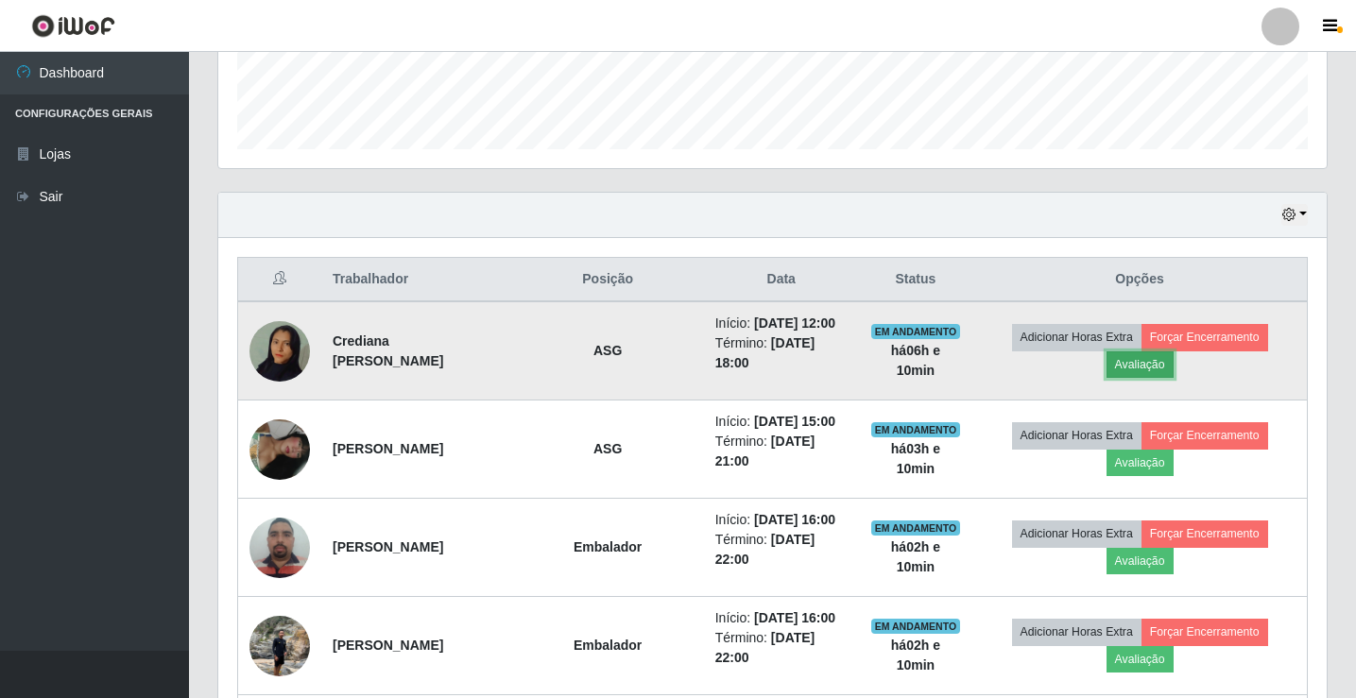
click at [1150, 363] on button "Avaliação" at bounding box center [1140, 365] width 67 height 26
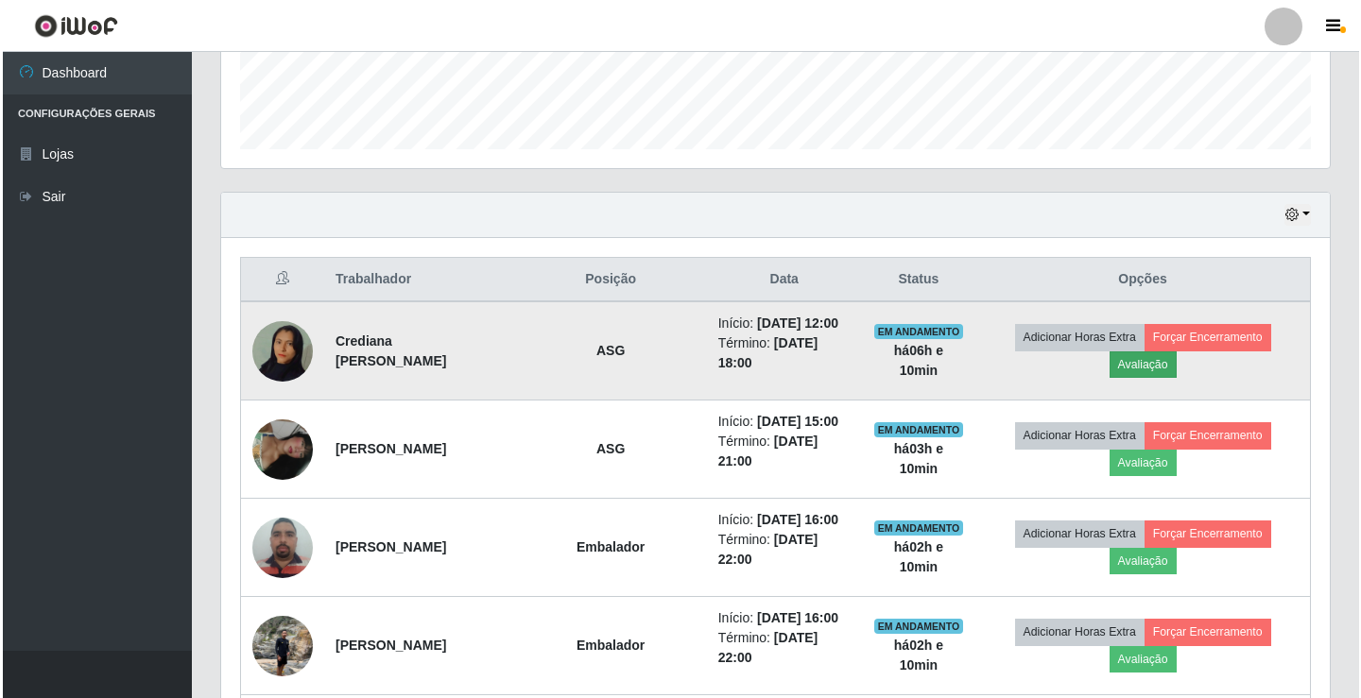
scroll to position [392, 1099]
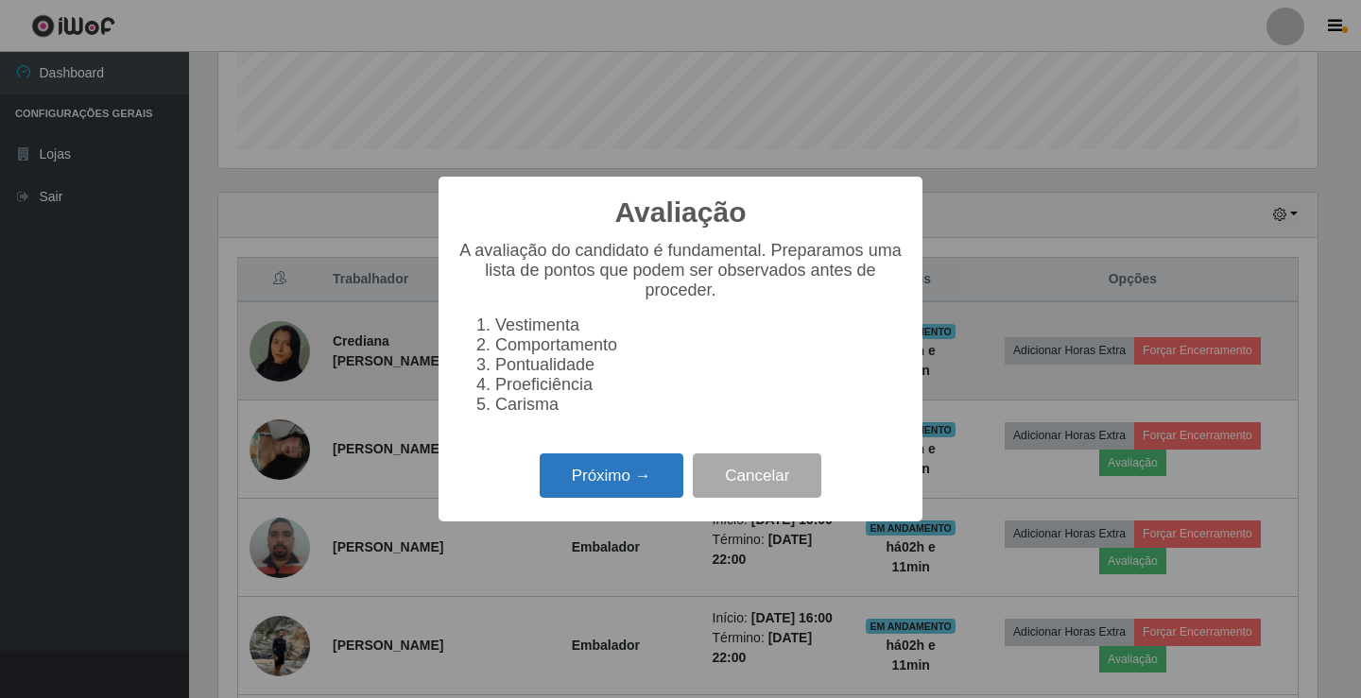
click at [594, 486] on button "Próximo →" at bounding box center [612, 476] width 144 height 44
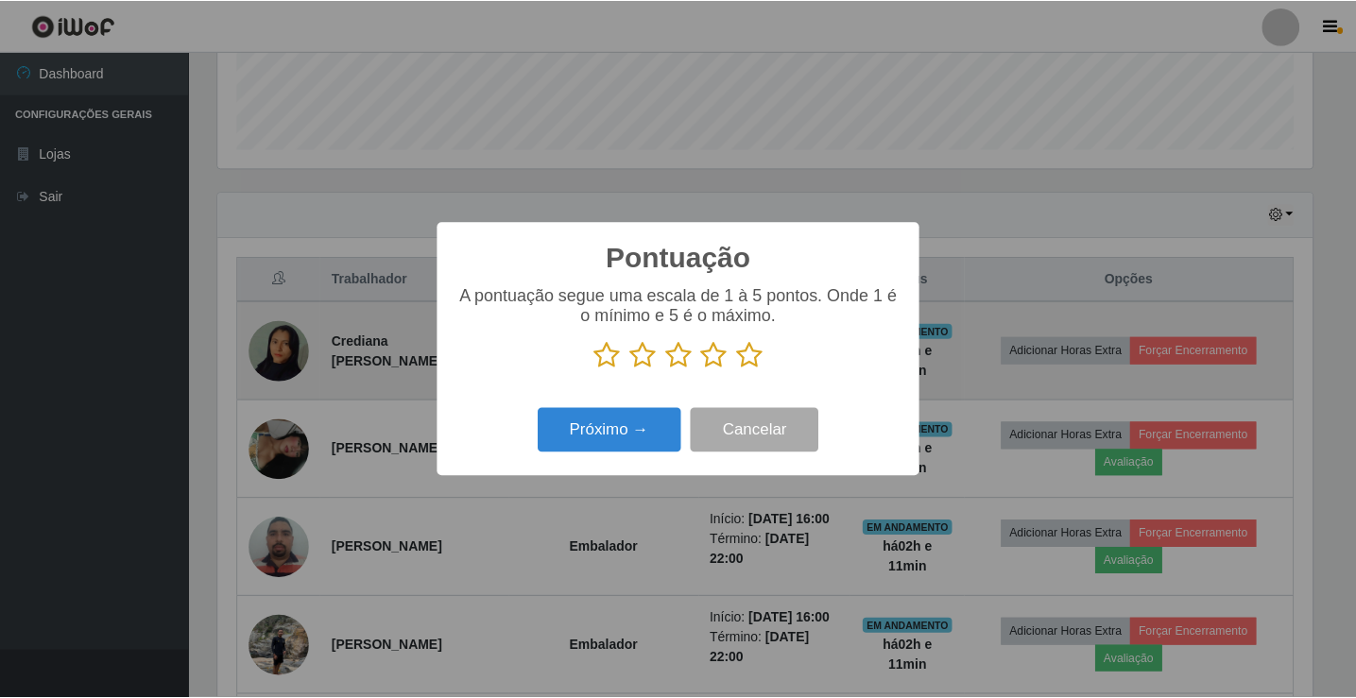
scroll to position [944731, 944025]
click at [757, 426] on button "Cancelar" at bounding box center [757, 430] width 129 height 44
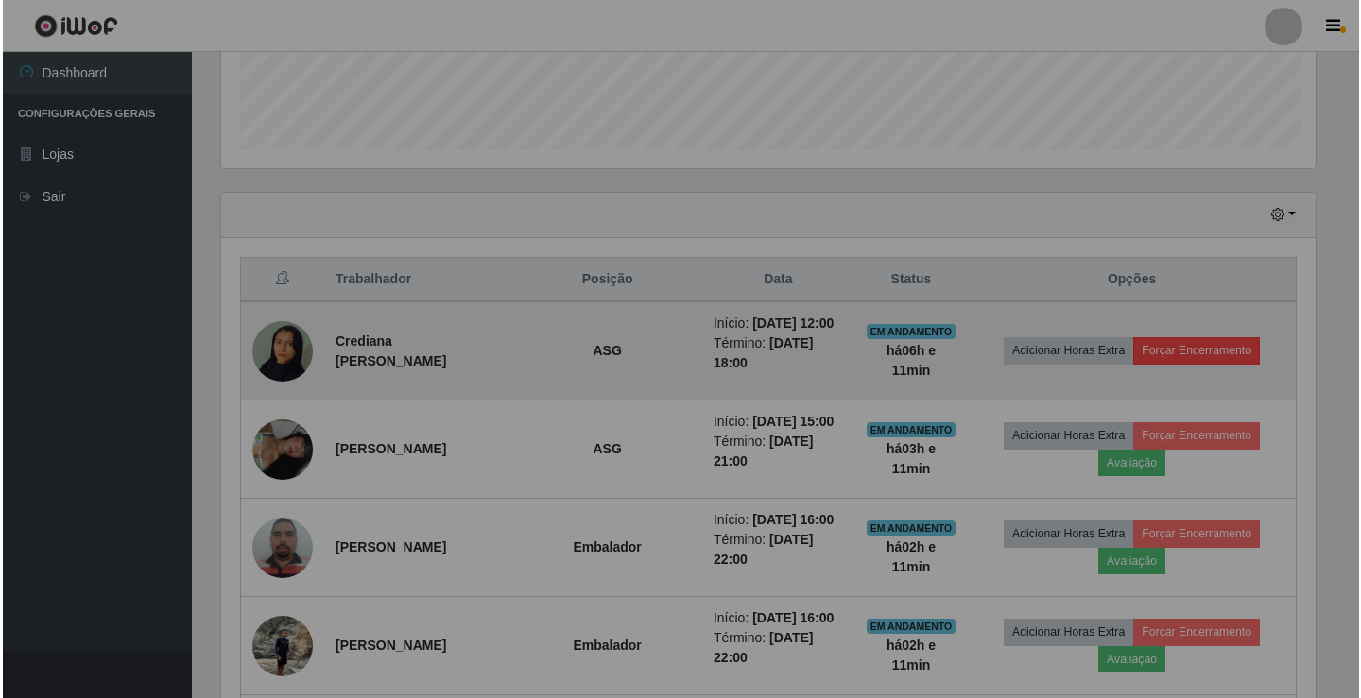
scroll to position [392, 1109]
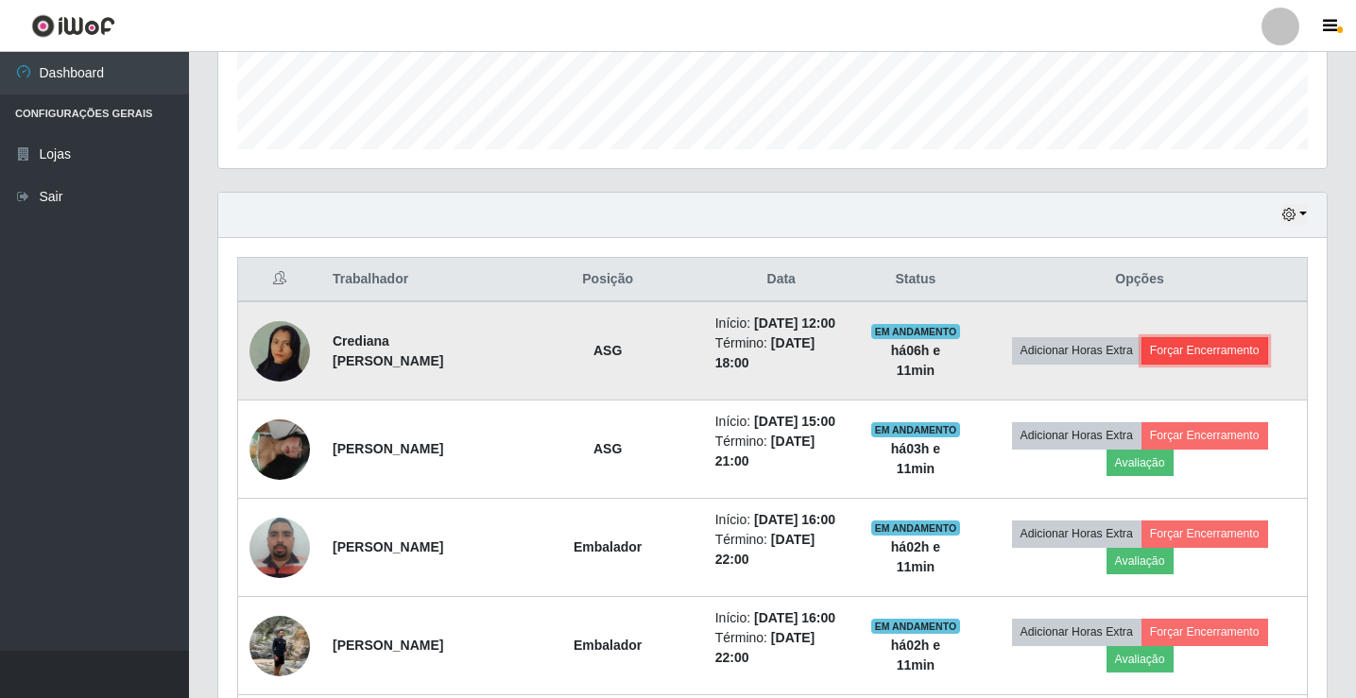
click at [1233, 353] on button "Forçar Encerramento" at bounding box center [1205, 350] width 127 height 26
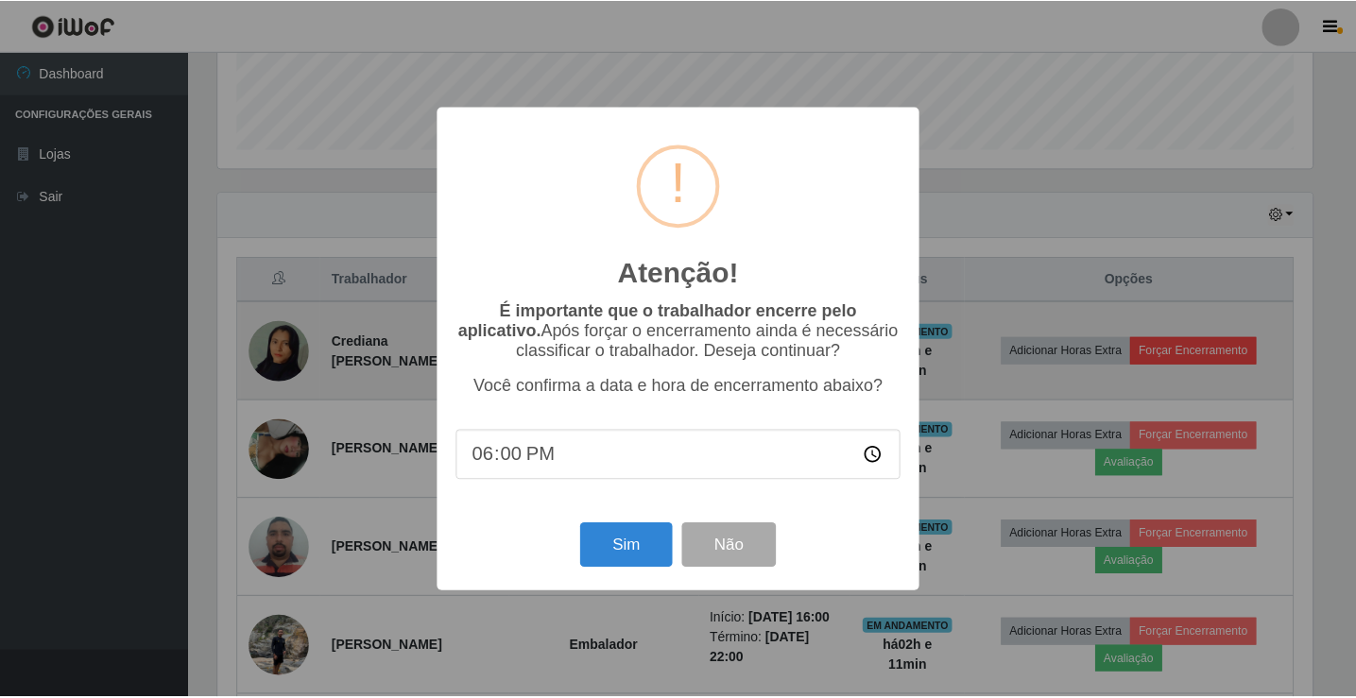
scroll to position [392, 1099]
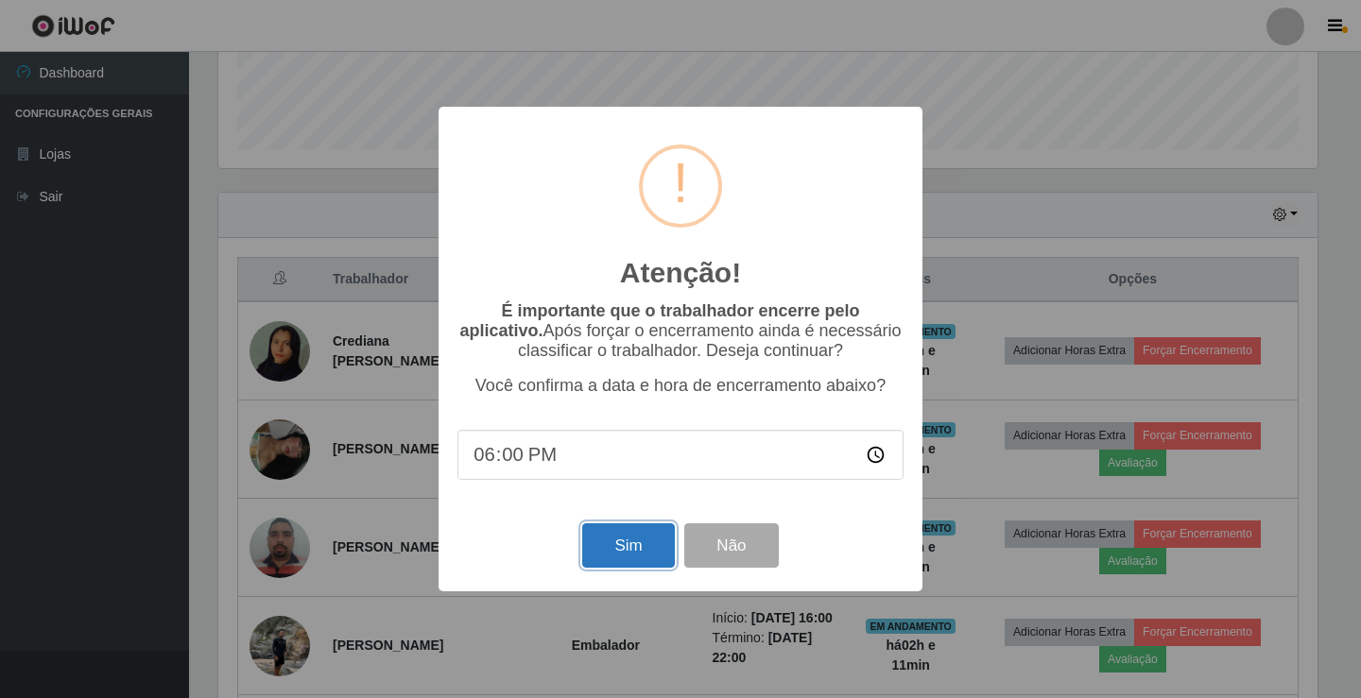
click at [644, 537] on button "Sim" at bounding box center [628, 546] width 92 height 44
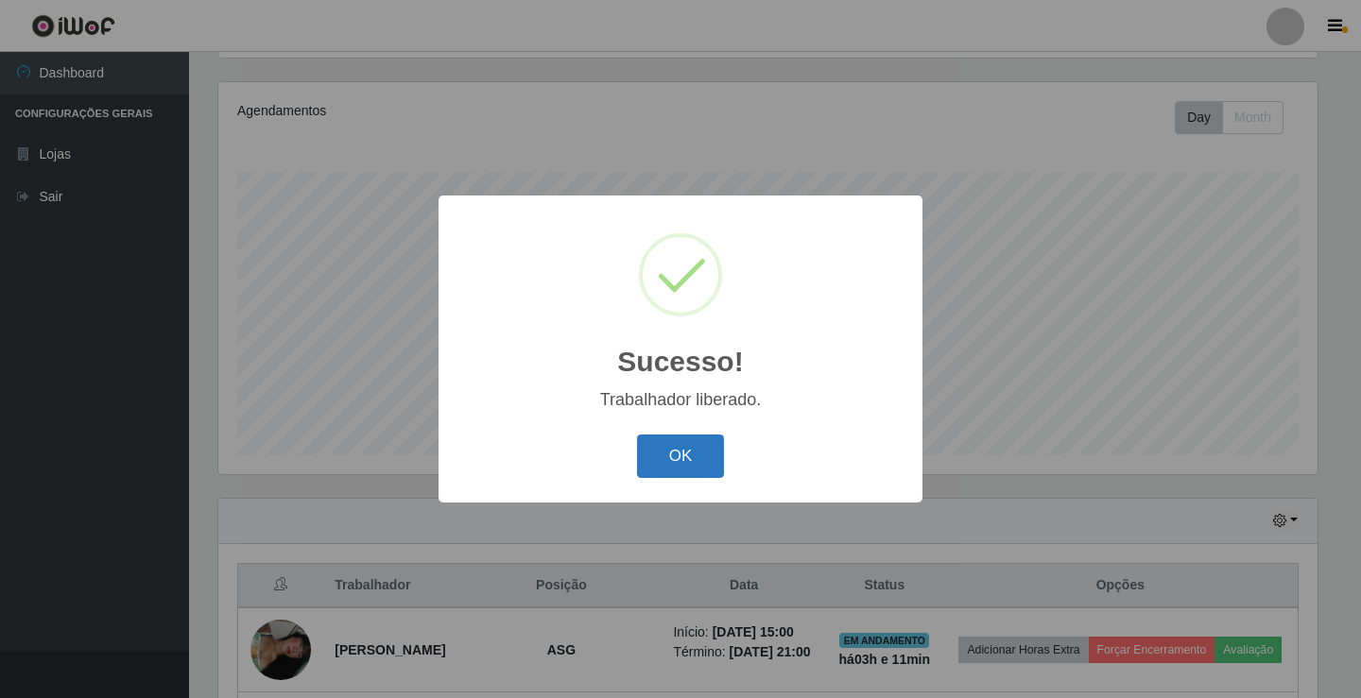
click at [681, 439] on button "OK" at bounding box center [681, 457] width 88 height 44
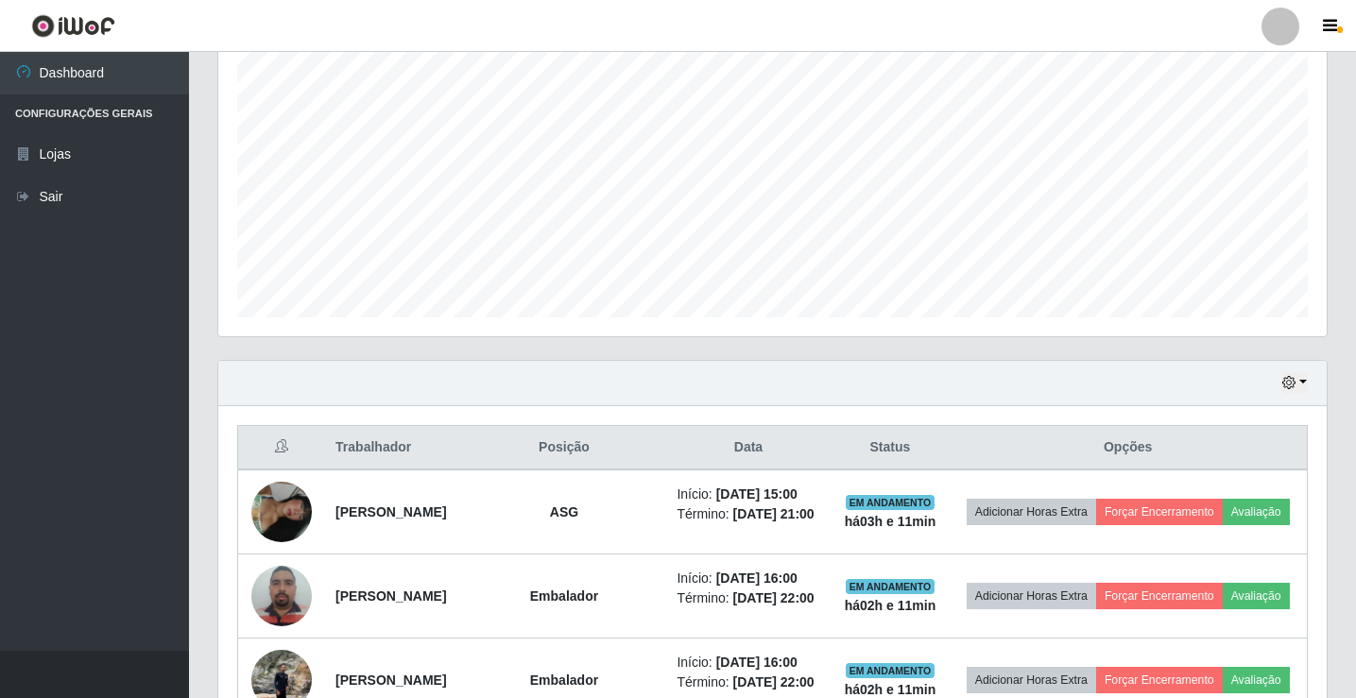
scroll to position [598, 0]
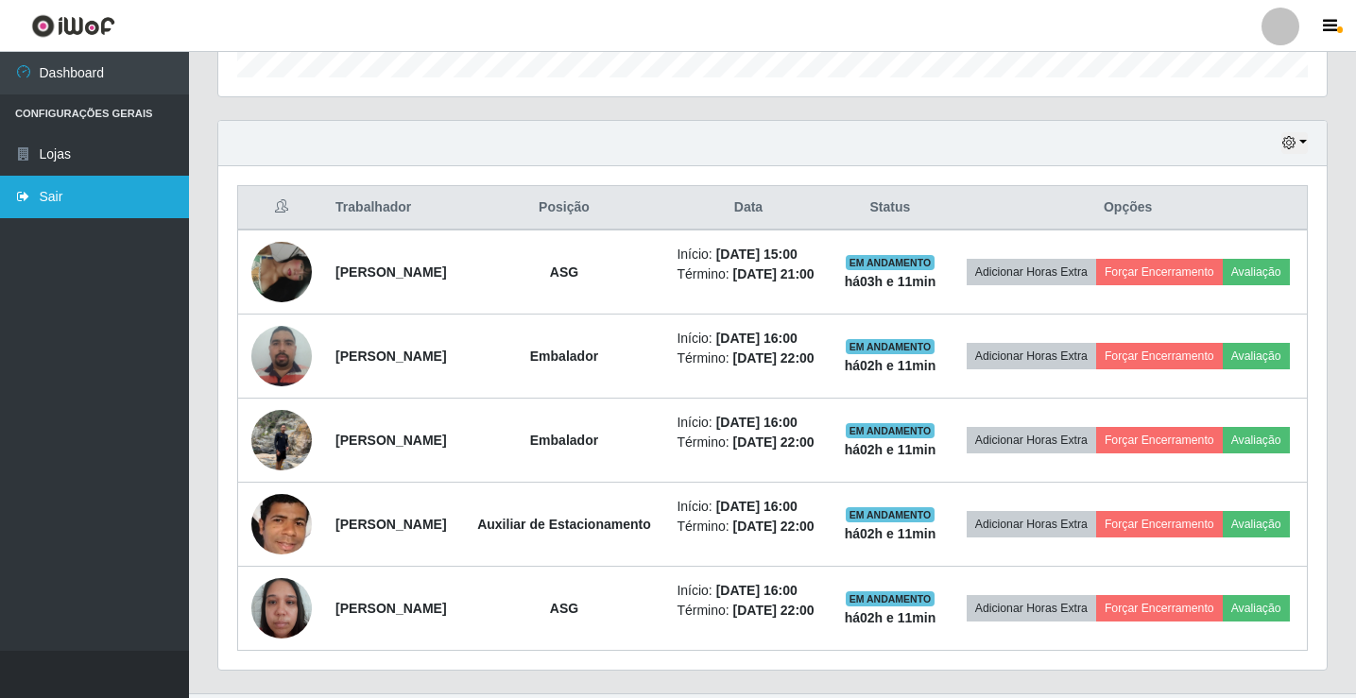
click at [54, 199] on link "Sair" at bounding box center [94, 197] width 189 height 43
